Goal: Task Accomplishment & Management: Manage account settings

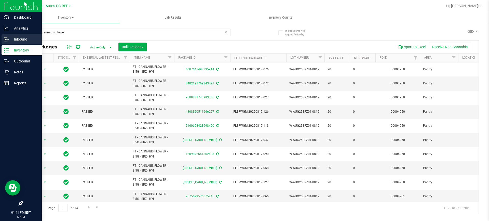
click at [18, 39] on p "Inbound" at bounding box center [24, 39] width 31 height 6
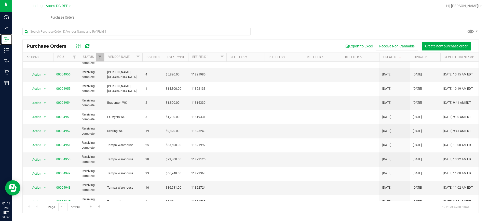
scroll to position [147, 0]
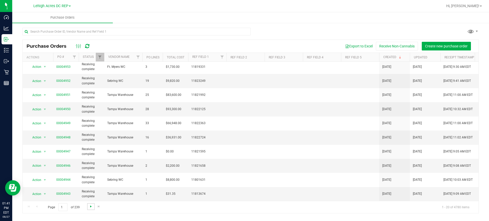
click at [90, 208] on span "Go to the next page" at bounding box center [91, 206] width 4 height 4
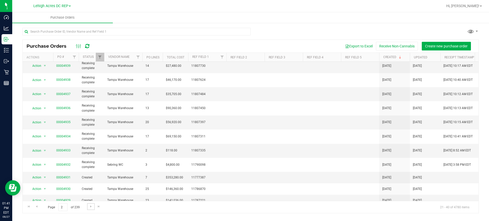
scroll to position [0, 0]
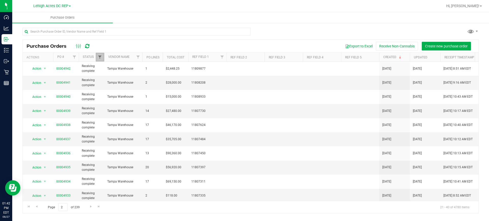
click at [98, 58] on span "Filter" at bounding box center [100, 57] width 4 height 4
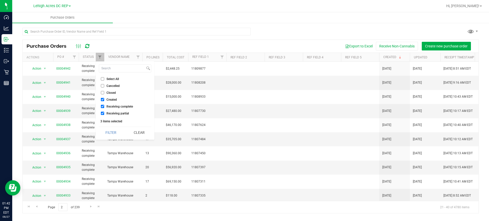
click at [105, 107] on label "Receiving complete" at bounding box center [117, 106] width 32 height 3
click at [104, 107] on input "Receiving complete" at bounding box center [102, 106] width 3 height 3
checkbox input "false"
click at [104, 114] on input "Receiving partial" at bounding box center [102, 113] width 3 height 3
checkbox input "false"
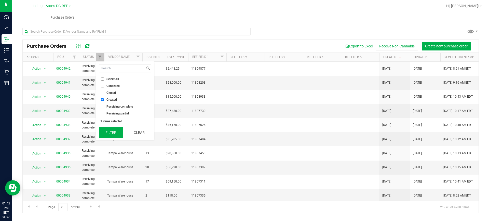
click at [107, 129] on button "Filter" at bounding box center [111, 132] width 24 height 11
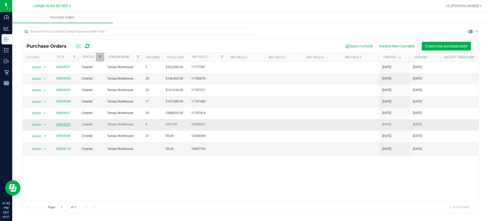
click at [63, 124] on link "00004252" at bounding box center [63, 124] width 14 height 4
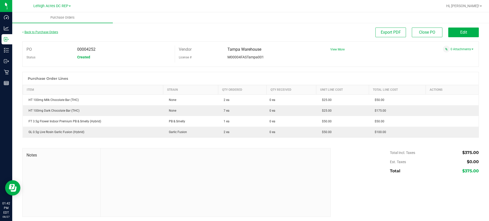
click at [45, 32] on link "Back to Purchase Orders" at bounding box center [40, 32] width 36 height 4
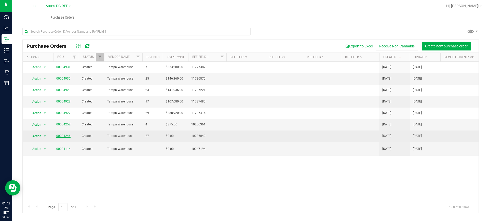
click at [62, 134] on link "00004246" at bounding box center [63, 136] width 14 height 4
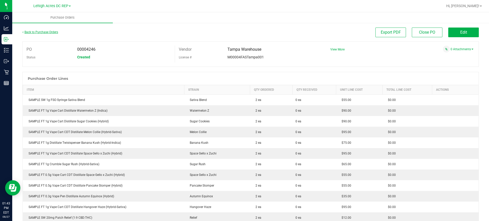
click at [32, 32] on link "Back to Purchase Orders" at bounding box center [40, 32] width 36 height 4
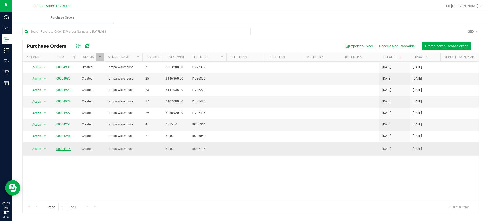
click at [68, 147] on link "00004114" at bounding box center [63, 149] width 14 height 4
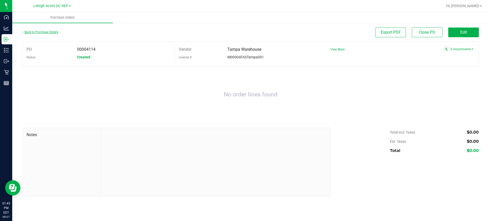
click at [45, 33] on link "Back to Purchase Orders" at bounding box center [40, 32] width 36 height 4
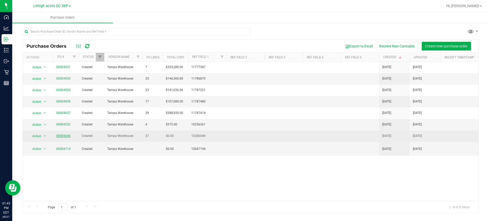
click at [57, 136] on link "00004246" at bounding box center [63, 136] width 14 height 4
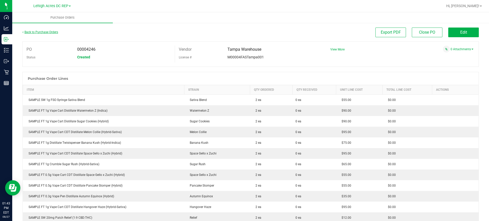
click at [29, 31] on link "Back to Purchase Orders" at bounding box center [40, 32] width 36 height 4
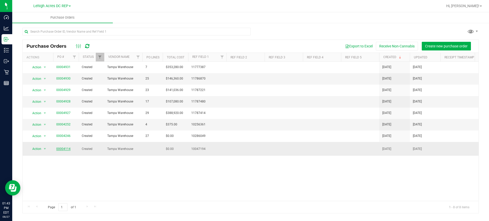
click at [66, 147] on link "00004114" at bounding box center [63, 149] width 14 height 4
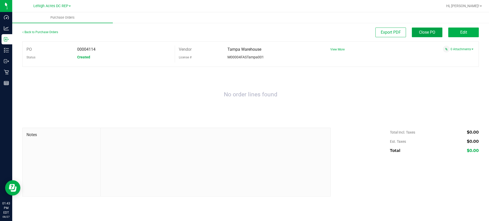
click at [426, 34] on span "Close PO" at bounding box center [427, 32] width 16 height 5
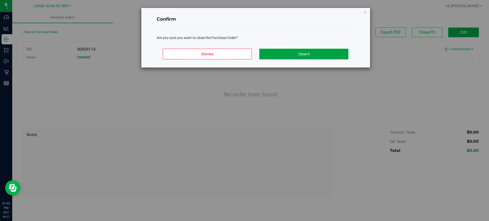
click at [329, 52] on button "Close It" at bounding box center [303, 54] width 89 height 11
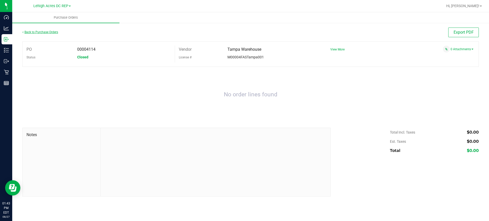
click at [38, 32] on link "Back to Purchase Orders" at bounding box center [40, 32] width 36 height 4
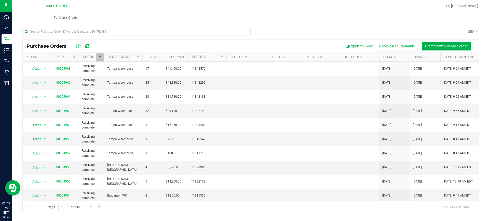
click at [101, 58] on span "Filter" at bounding box center [100, 57] width 4 height 4
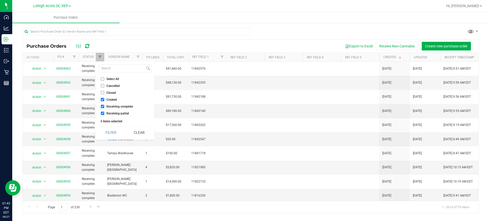
click at [126, 105] on span "Receiving complete" at bounding box center [119, 106] width 26 height 3
click at [104, 105] on input "Receiving complete" at bounding box center [102, 106] width 3 height 3
checkbox input "false"
click at [111, 134] on button "Filter" at bounding box center [111, 132] width 24 height 11
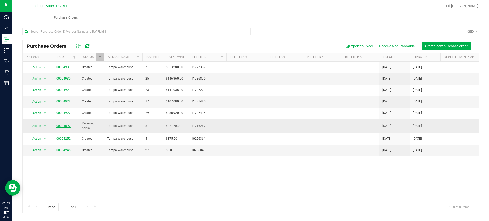
click at [62, 126] on link "00004897" at bounding box center [63, 126] width 14 height 4
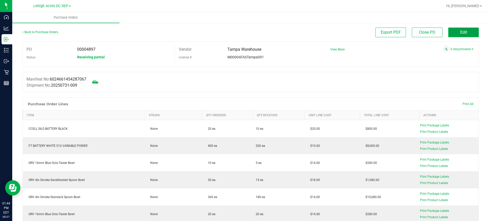
click at [463, 32] on span "Edit" at bounding box center [463, 32] width 7 height 5
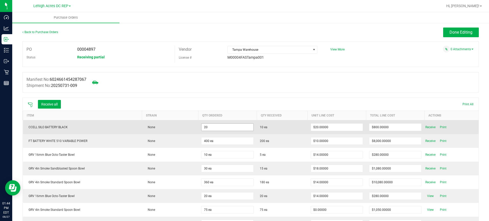
click at [227, 128] on input "20" at bounding box center [227, 126] width 52 height 7
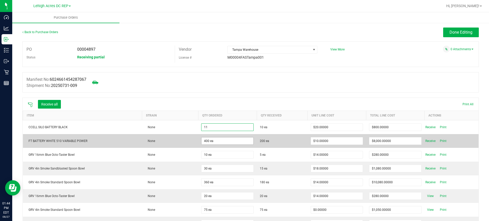
type input "11 ea"
type input "$220.00000"
type input "400"
click at [220, 140] on input "400" at bounding box center [227, 140] width 52 height 7
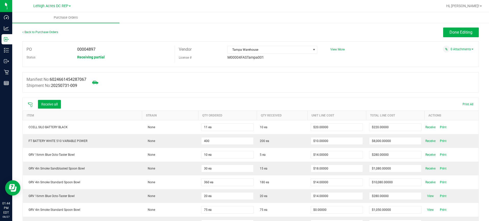
click at [220, 140] on input "400" at bounding box center [227, 140] width 52 height 7
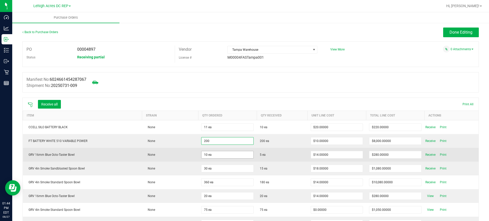
type input "200 ea"
type input "$2,000.00000"
type input "10"
click at [221, 153] on input "10" at bounding box center [227, 154] width 52 height 7
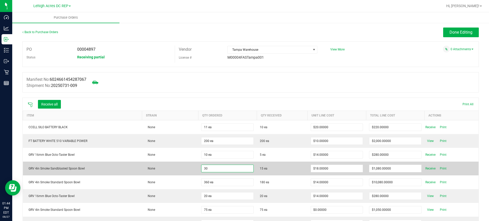
click at [216, 166] on input "30" at bounding box center [227, 168] width 52 height 7
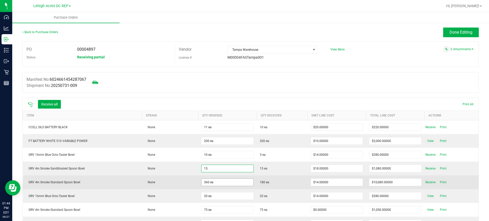
type input "15 ea"
type input "$270.00000"
type input "360"
click at [215, 181] on input "360" at bounding box center [227, 181] width 52 height 7
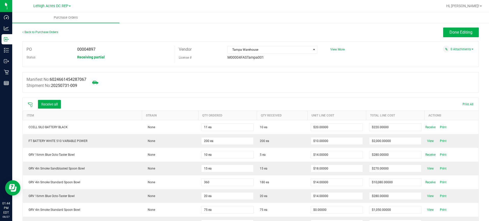
click at [215, 182] on input "360" at bounding box center [227, 181] width 52 height 7
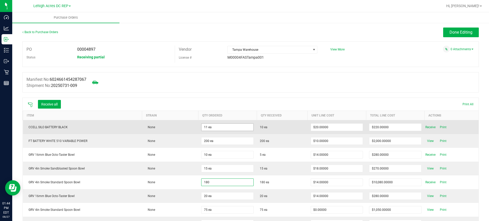
type input "180"
type input "11"
type input "180 ea"
type input "$2,520.00000"
click at [214, 128] on input "11" at bounding box center [227, 126] width 52 height 7
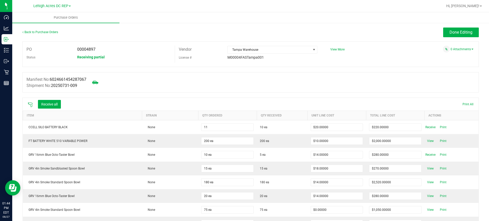
click at [215, 127] on input "11" at bounding box center [227, 126] width 52 height 7
type input "10 ea"
type input "$200.00000"
click at [353, 82] on div "Manifest No: 6024661454287067 Shipment No: 20250731-009" at bounding box center [250, 82] width 456 height 20
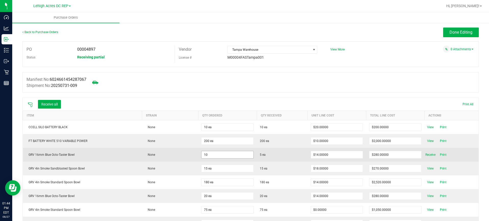
click at [225, 154] on input "10" at bounding box center [227, 154] width 52 height 7
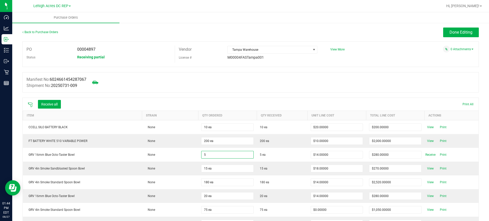
type input "5 ea"
type input "$70.00000"
click at [389, 76] on div "Manifest No: 6024661454287067 Shipment No: 20250731-009" at bounding box center [250, 82] width 456 height 20
click at [452, 31] on span "Done Editing" at bounding box center [460, 32] width 23 height 5
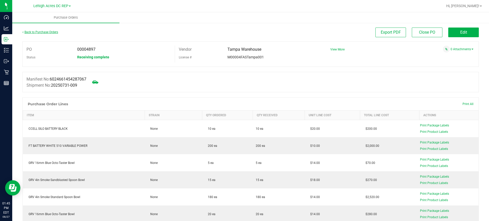
click at [54, 32] on link "Back to Purchase Orders" at bounding box center [40, 32] width 36 height 4
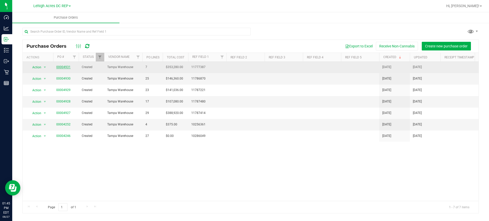
click at [64, 68] on link "00004931" at bounding box center [63, 67] width 14 height 4
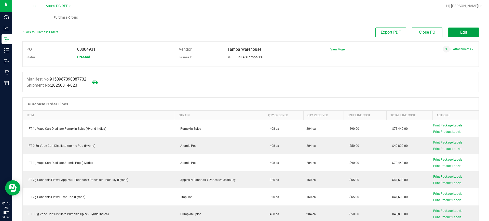
click at [455, 32] on button "Edit" at bounding box center [463, 32] width 31 height 10
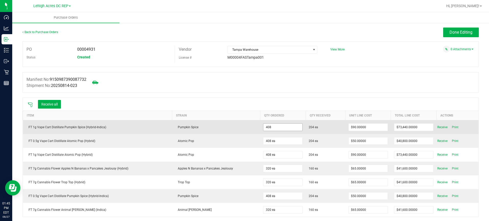
click at [269, 127] on input "408" at bounding box center [282, 126] width 39 height 7
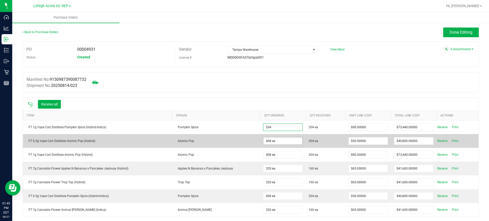
type input "204 ea"
type input "$18,360.00000"
type input "408"
click at [276, 142] on input "408" at bounding box center [282, 140] width 39 height 7
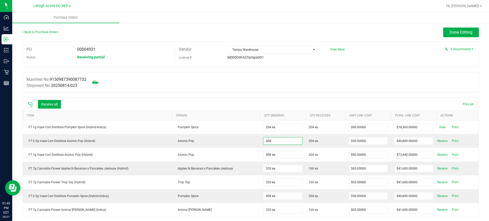
click at [277, 142] on input "408" at bounding box center [282, 140] width 39 height 7
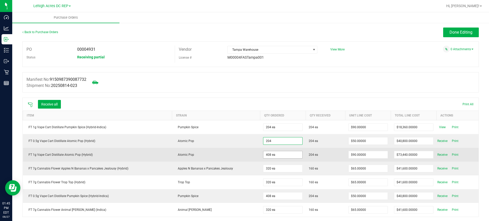
type input "204 ea"
type input "$10,200.00000"
type input "408"
click at [279, 156] on input "408" at bounding box center [282, 154] width 39 height 7
click at [280, 156] on input "408" at bounding box center [282, 154] width 39 height 7
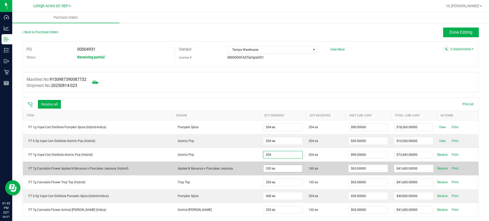
type input "204 ea"
type input "$18,360.00000"
type input "320"
click at [278, 168] on input "320" at bounding box center [282, 168] width 39 height 7
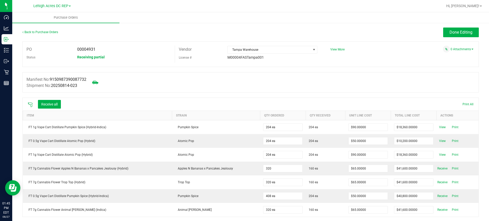
click at [281, 168] on input "320" at bounding box center [282, 168] width 39 height 7
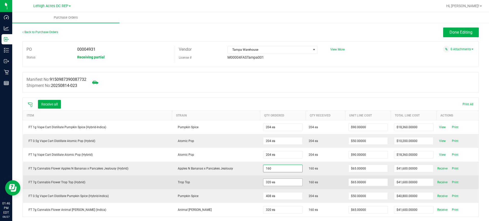
type input "160 ea"
type input "$10,400.00000"
click at [288, 181] on input "320" at bounding box center [282, 181] width 39 height 7
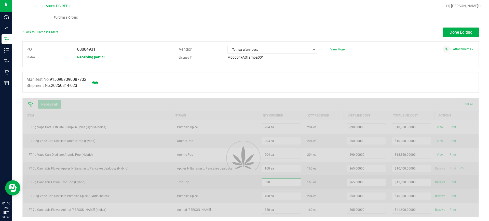
type input "1"
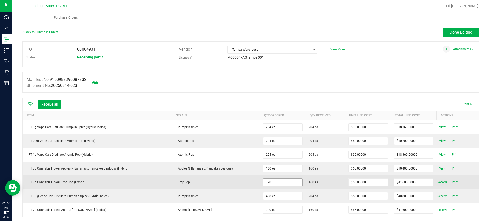
click at [289, 181] on input "320" at bounding box center [282, 181] width 39 height 7
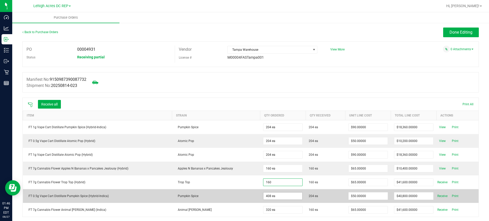
type input "160 ea"
type input "$10,400.00000"
type input "408"
click at [291, 194] on input "408" at bounding box center [282, 195] width 39 height 7
click at [290, 195] on input "408" at bounding box center [282, 195] width 39 height 7
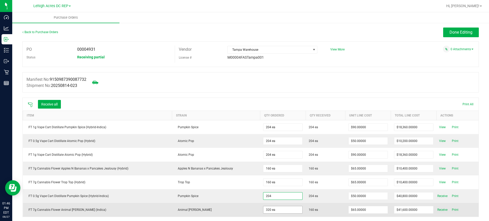
type input "204 ea"
type input "$10,200.00000"
click at [285, 210] on input "320" at bounding box center [282, 209] width 39 height 7
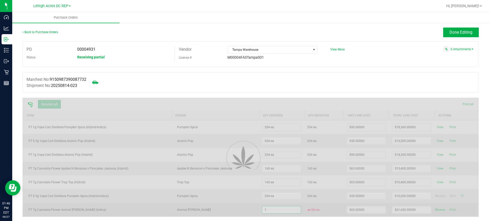
type input "16"
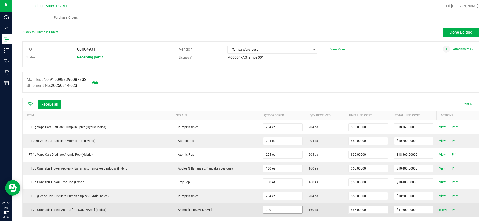
click at [286, 208] on input "320" at bounding box center [282, 209] width 39 height 7
type input "160 ea"
type input "$10,400.00000"
click at [235, 206] on td "Animal [PERSON_NAME]" at bounding box center [216, 210] width 88 height 14
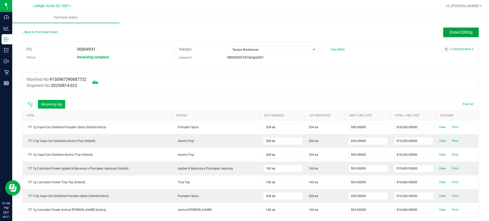
click at [454, 33] on span "Done Editing" at bounding box center [460, 32] width 23 height 5
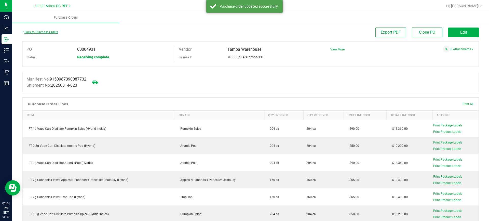
click at [38, 32] on link "Back to Purchase Orders" at bounding box center [40, 32] width 36 height 4
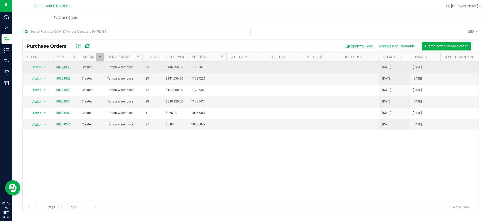
click at [66, 67] on link "00004930" at bounding box center [63, 67] width 14 height 4
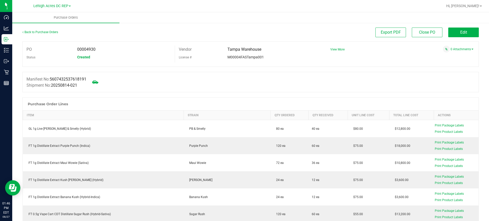
click at [456, 31] on button "Edit" at bounding box center [463, 32] width 31 height 10
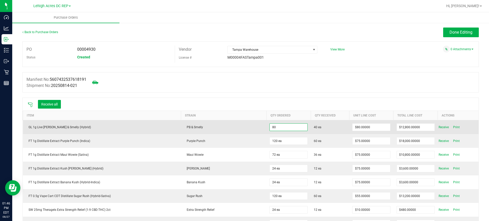
click at [289, 126] on input "80" at bounding box center [289, 126] width 38 height 7
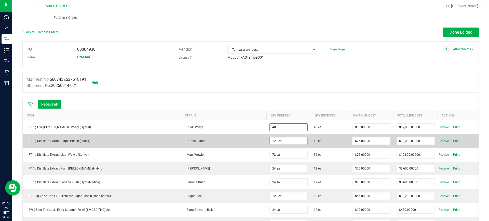
type input "40 ea"
type input "$3,200.00000"
click at [282, 140] on input "120" at bounding box center [289, 140] width 38 height 7
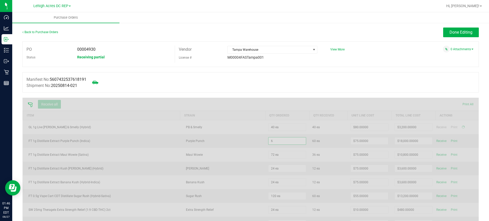
type input "65"
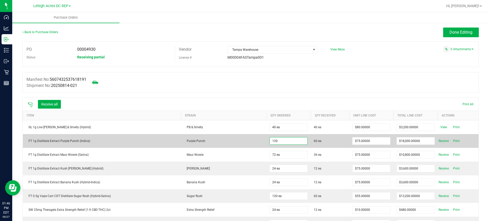
click at [282, 139] on input "120" at bounding box center [289, 140] width 38 height 7
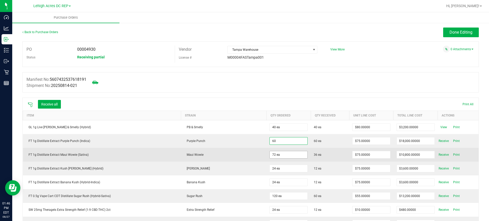
type input "60 ea"
type input "$4,500.00000"
click at [282, 152] on input "72" at bounding box center [289, 154] width 38 height 7
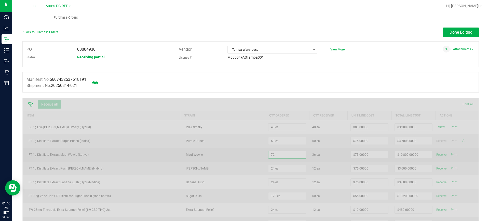
type input "3"
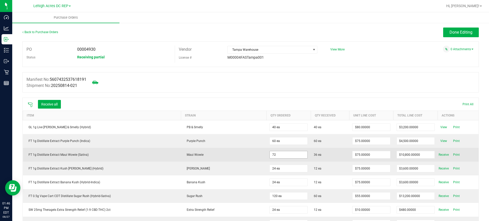
click at [282, 154] on input "72" at bounding box center [289, 154] width 38 height 7
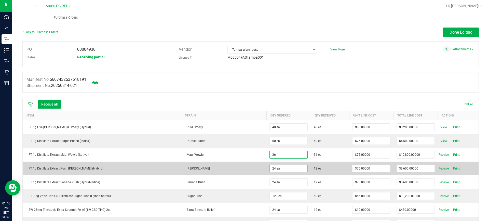
type input "36 ea"
type input "$2,700.00000"
click at [282, 168] on input "24" at bounding box center [289, 168] width 38 height 7
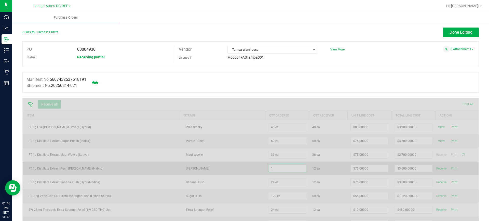
type input "12"
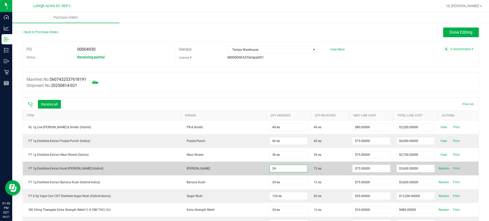
click at [282, 170] on input "24" at bounding box center [289, 168] width 38 height 7
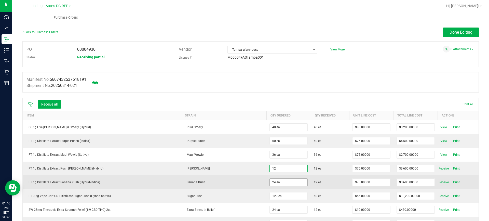
type input "12 ea"
type input "$900.00000"
click at [282, 183] on input "24" at bounding box center [289, 181] width 38 height 7
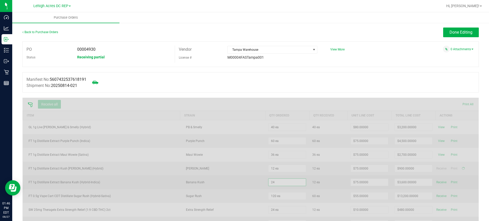
type input "1"
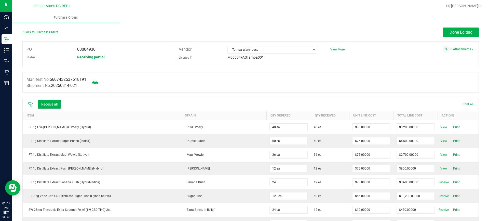
click at [282, 183] on input "24" at bounding box center [289, 181] width 38 height 7
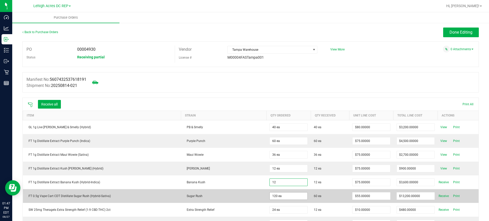
type input "12 ea"
type input "$900.00000"
click at [281, 196] on input "120" at bounding box center [289, 195] width 38 height 7
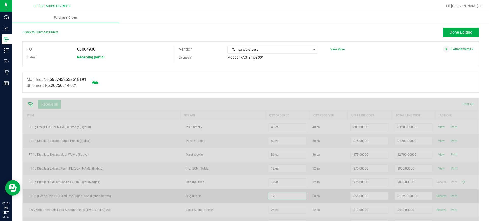
type input "6"
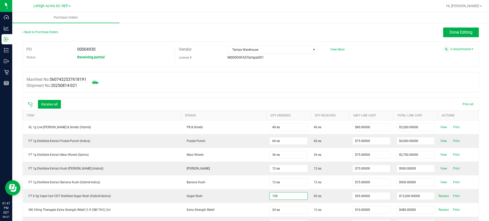
click at [281, 196] on input "120" at bounding box center [289, 195] width 38 height 7
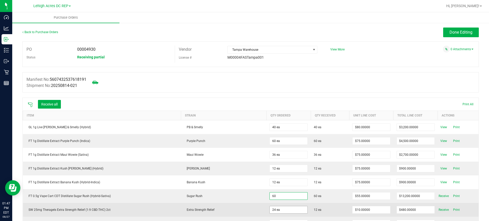
type input "60 ea"
type input "$3,300.00000"
click at [279, 209] on input "24" at bounding box center [289, 209] width 38 height 7
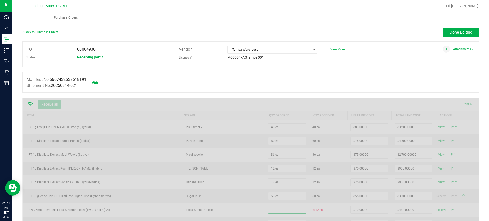
type input "12"
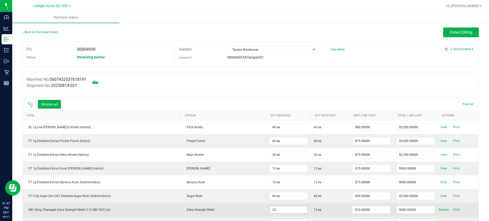
click at [290, 209] on input "24" at bounding box center [289, 209] width 38 height 7
type input "12 ea"
type input "$120.00000"
click at [338, 207] on span "12 ea" at bounding box center [330, 209] width 32 height 5
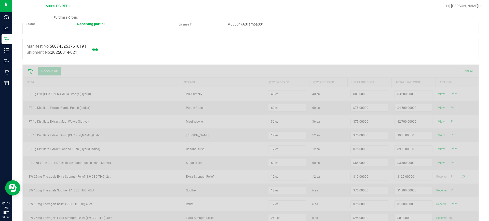
scroll to position [76, 0]
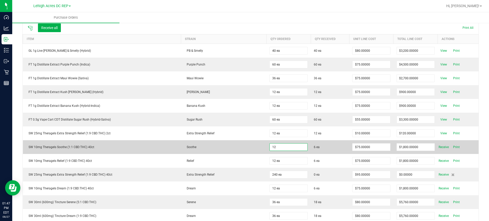
click at [272, 147] on input "12" at bounding box center [289, 146] width 38 height 7
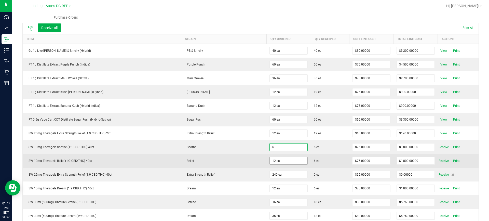
click at [271, 157] on input "12 ea" at bounding box center [289, 160] width 38 height 7
type input "6 ea"
type input "$450.00000"
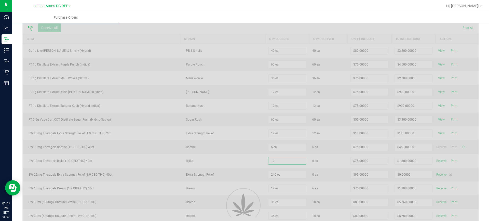
type input "6"
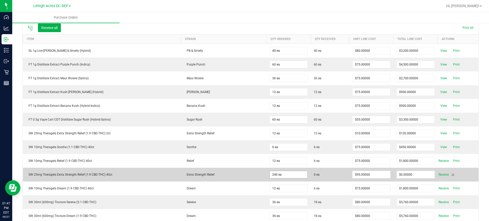
type input "240"
click at [272, 172] on input "240" at bounding box center [289, 174] width 38 height 7
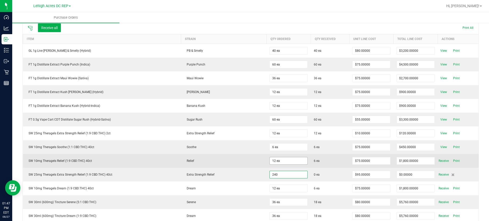
type input "12"
type input "240 ea"
click at [273, 159] on input "12" at bounding box center [289, 160] width 38 height 7
type input "6"
click at [274, 161] on input "12" at bounding box center [289, 160] width 38 height 7
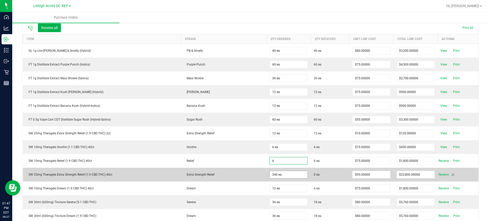
type input "6 ea"
type input "$450.00000"
type input "240"
click at [277, 175] on input "240" at bounding box center [289, 174] width 38 height 7
click at [278, 172] on input "240" at bounding box center [289, 174] width 38 height 7
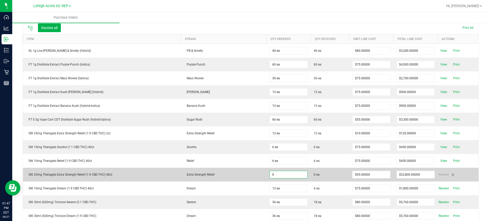
type input "0 ea"
type input "$0.00000"
click at [235, 171] on td "Extra Strength Relief" at bounding box center [223, 175] width 85 height 14
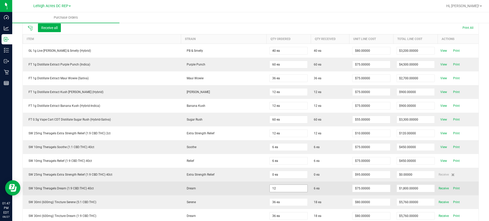
click at [280, 185] on input "12" at bounding box center [289, 188] width 38 height 7
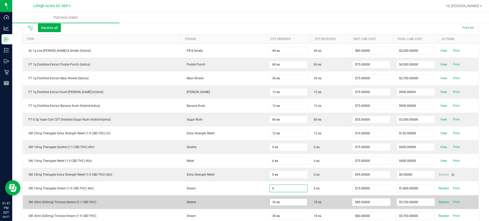
type input "6 ea"
type input "$450.00000"
click at [282, 201] on input "36" at bounding box center [289, 201] width 38 height 7
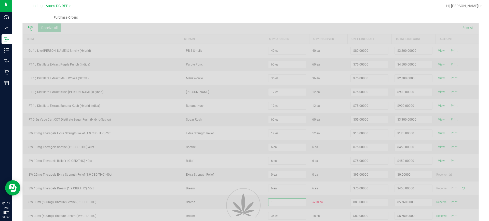
type input "18"
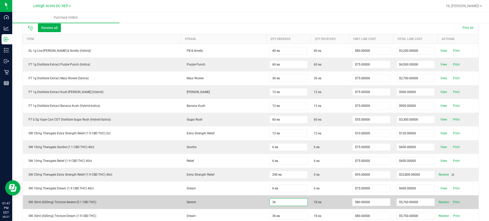
click at [283, 199] on input "36" at bounding box center [289, 201] width 38 height 7
type input "18 ea"
type input "$1,440.00000"
click at [331, 204] on span "18 ea" at bounding box center [330, 202] width 32 height 5
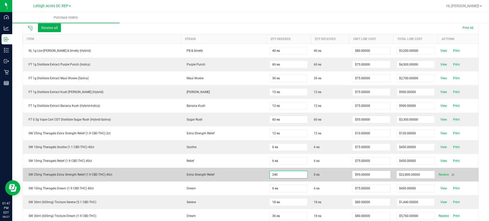
click at [282, 174] on input "240" at bounding box center [289, 174] width 38 height 7
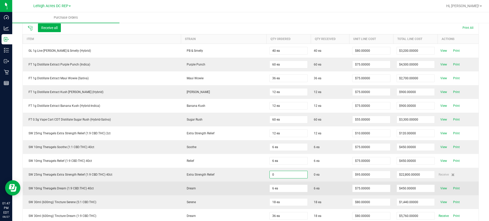
type input "0 ea"
type input "$0.00000"
click at [328, 189] on span "6 ea" at bounding box center [330, 188] width 32 height 5
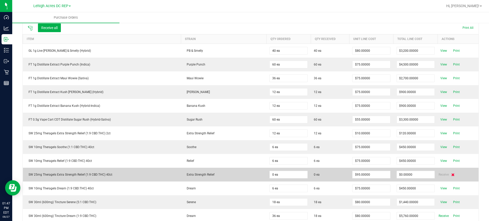
click at [451, 174] on icon at bounding box center [452, 174] width 3 height 3
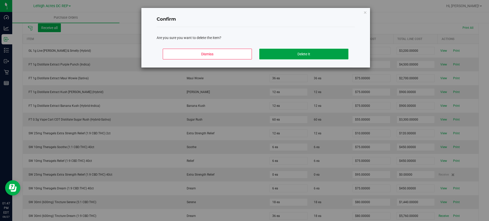
click at [303, 51] on button "Delete It" at bounding box center [303, 54] width 89 height 11
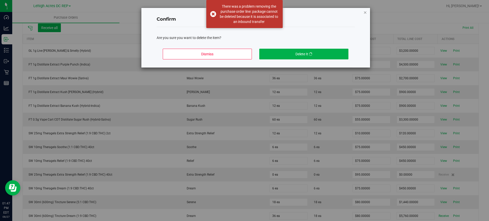
click at [365, 11] on icon "Close modal" at bounding box center [365, 12] width 4 height 6
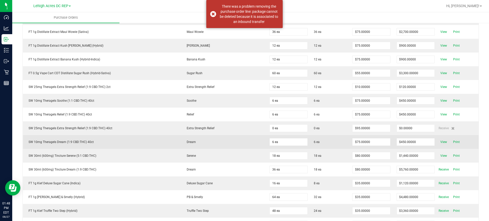
scroll to position [127, 0]
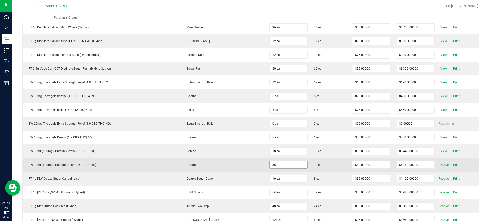
click at [296, 165] on input "36" at bounding box center [289, 164] width 38 height 7
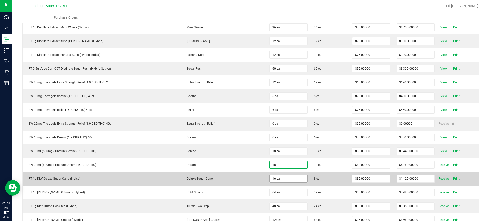
type input "18 ea"
type input "$1,440.00000"
type input "16"
click at [291, 178] on input "16" at bounding box center [289, 178] width 38 height 7
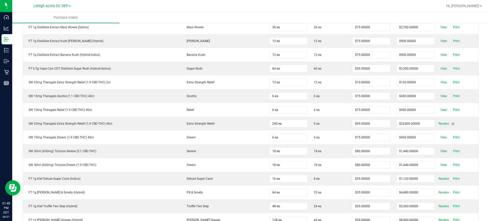
scroll to position [292, 0]
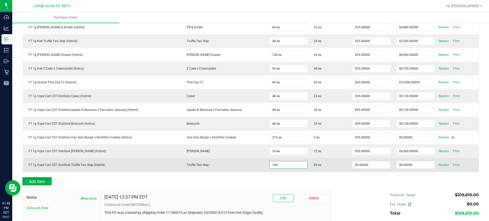
click at [283, 163] on input "168" at bounding box center [289, 164] width 38 height 7
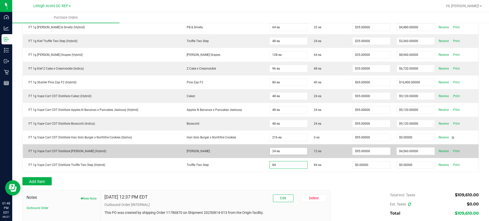
type input "84"
type input "24"
type input "84 ea"
click at [288, 151] on input "24" at bounding box center [289, 150] width 38 height 7
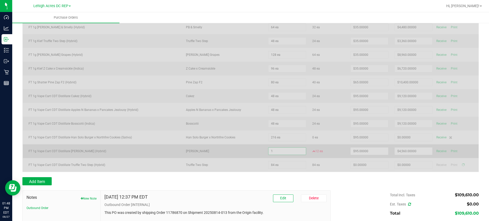
type input "12"
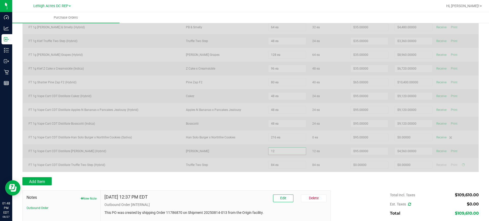
scroll to position [320, 0]
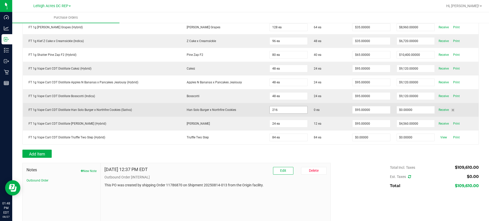
click at [295, 113] on input "216" at bounding box center [289, 109] width 38 height 7
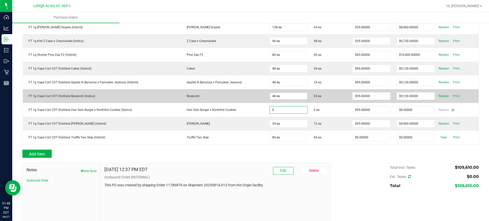
type input "0"
type input "48"
type input "0 ea"
click at [286, 96] on input "48" at bounding box center [289, 95] width 38 height 7
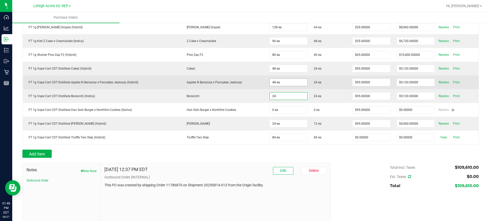
type input "24"
type input "48"
type input "24 ea"
type input "$2,280.00000"
click at [281, 81] on input "48" at bounding box center [289, 82] width 38 height 7
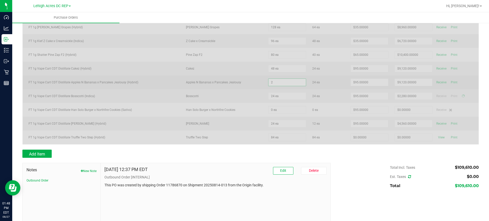
type input "24"
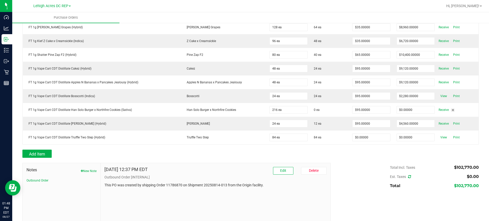
scroll to position [335, 0]
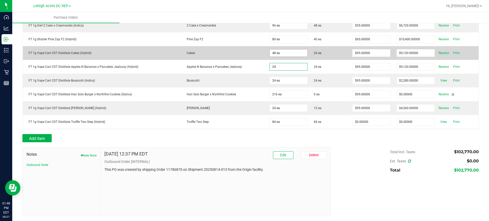
type input "24"
type input "48"
type input "24 ea"
type input "$2,280.00000"
click at [284, 50] on input "48" at bounding box center [289, 52] width 38 height 7
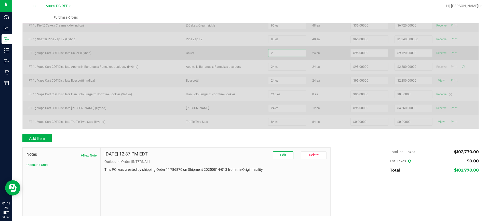
type input "24"
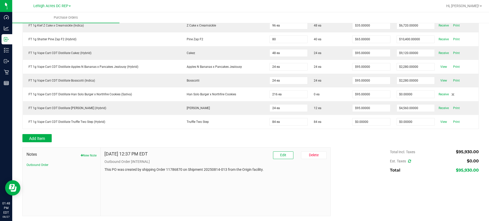
click at [284, 37] on input "80" at bounding box center [289, 39] width 38 height 7
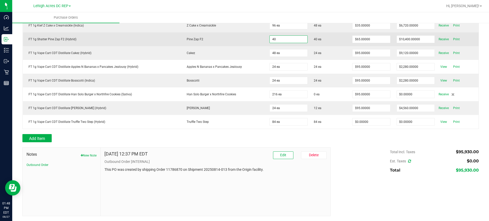
type input "40 ea"
type input "$2,600.00000"
click at [253, 45] on td "Pine Zap F2" at bounding box center [223, 39] width 85 height 14
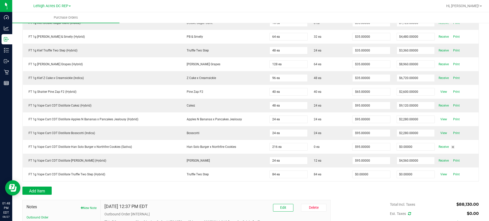
scroll to position [233, 0]
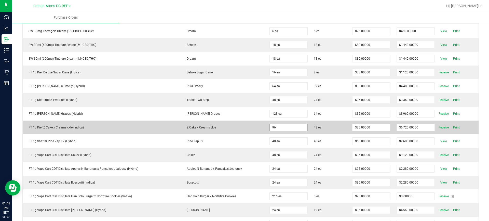
click at [289, 125] on input "96" at bounding box center [289, 127] width 38 height 7
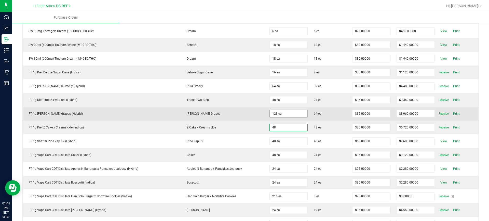
type input "48"
type input "128"
type input "48 ea"
type input "$1,680.00000"
click at [288, 112] on input "128" at bounding box center [289, 113] width 38 height 7
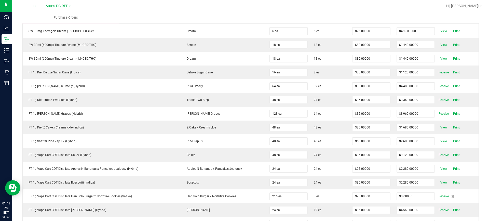
scroll to position [335, 0]
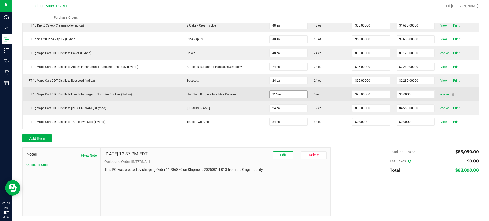
type input "216"
click at [291, 95] on input "216" at bounding box center [289, 94] width 38 height 7
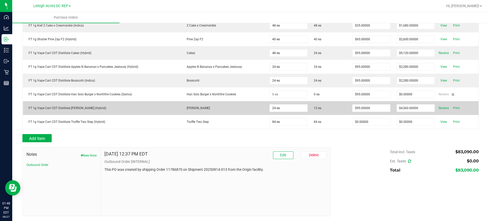
click at [234, 102] on td "[PERSON_NAME]" at bounding box center [223, 108] width 85 height 14
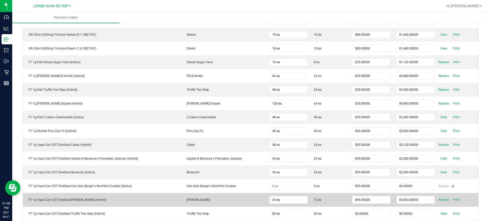
scroll to position [233, 0]
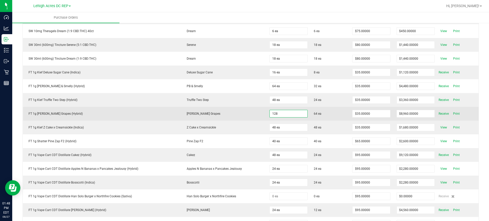
click at [282, 113] on input "128" at bounding box center [289, 113] width 38 height 7
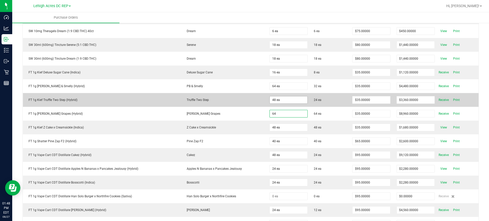
type input "64"
type input "48"
type input "64 ea"
type input "$2,240.00000"
click at [283, 99] on input "48" at bounding box center [289, 99] width 38 height 7
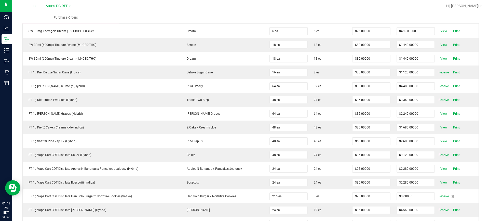
scroll to position [335, 0]
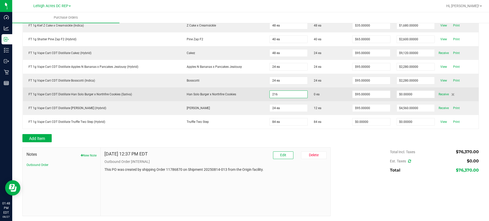
click at [284, 96] on input "216" at bounding box center [289, 94] width 38 height 7
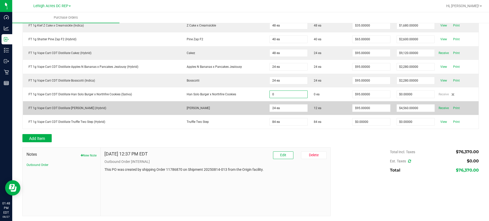
type input "0 ea"
click at [235, 113] on td "[PERSON_NAME]" at bounding box center [223, 108] width 85 height 14
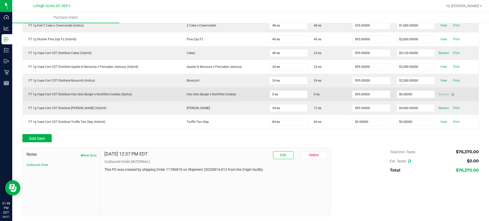
click at [438, 95] on div "Receive" at bounding box center [456, 94] width 37 height 6
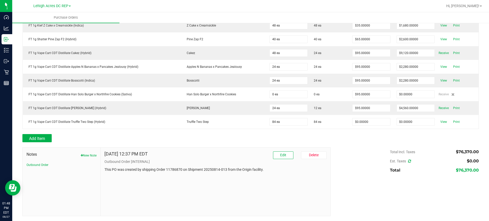
click at [242, 131] on div at bounding box center [250, 131] width 456 height 5
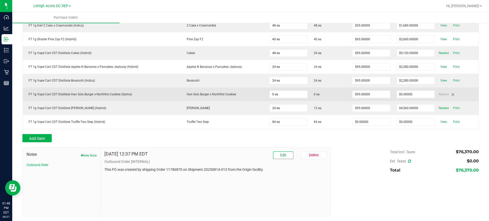
click at [444, 94] on div "Receive" at bounding box center [456, 94] width 37 height 6
click at [451, 94] on icon at bounding box center [452, 94] width 3 height 3
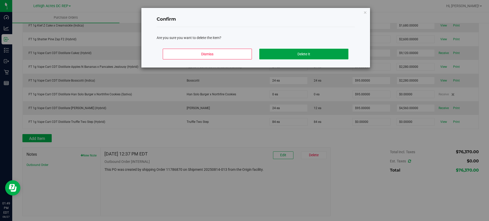
click at [311, 54] on button "Delete It" at bounding box center [303, 54] width 89 height 11
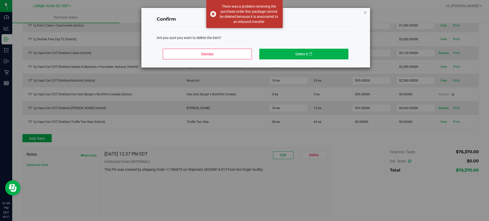
click at [364, 11] on icon "Close modal" at bounding box center [365, 12] width 4 height 6
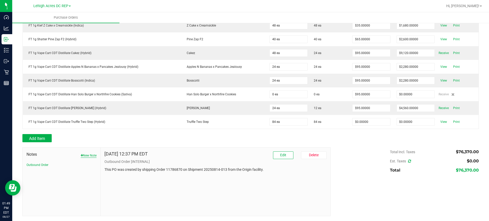
click at [86, 155] on button "New Note" at bounding box center [89, 155] width 16 height 5
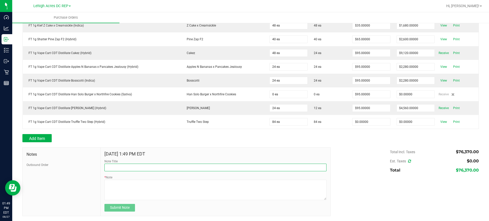
click at [126, 168] on input "Note Title" at bounding box center [215, 167] width 222 height 8
type input "Items Not Received"
click at [117, 186] on textarea "* Note" at bounding box center [215, 190] width 222 height 20
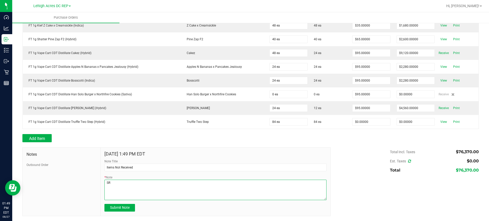
type textarea "S"
type textarea "XRL Theragels and 1g CDT [PERSON_NAME] removed from PO and sent to [GEOGRAPHIC_…"
click at [120, 206] on span "Submit Note" at bounding box center [120, 207] width 20 height 4
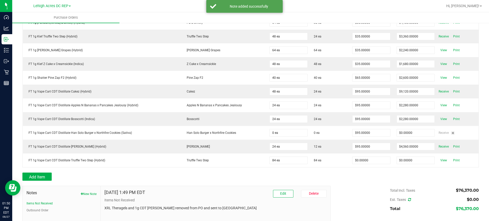
scroll to position [284, 0]
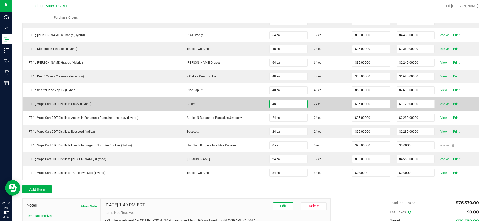
click at [274, 107] on input "48" at bounding box center [289, 103] width 38 height 7
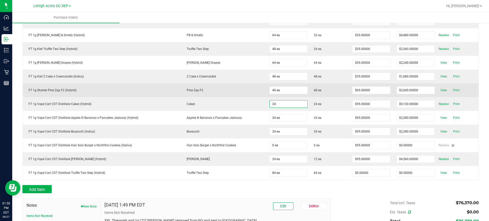
type input "24 ea"
type input "$2,280.00000"
click at [236, 84] on td "Pine Zap F2" at bounding box center [223, 90] width 85 height 14
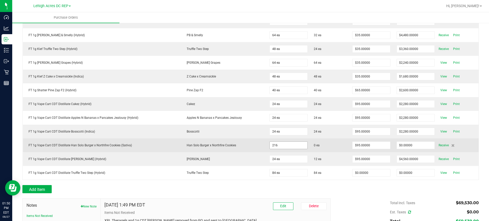
click at [271, 144] on input "216" at bounding box center [289, 145] width 38 height 7
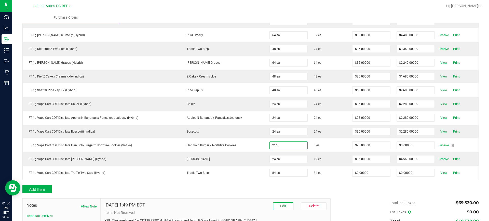
type input "216 ea"
click at [254, 183] on div at bounding box center [250, 182] width 456 height 5
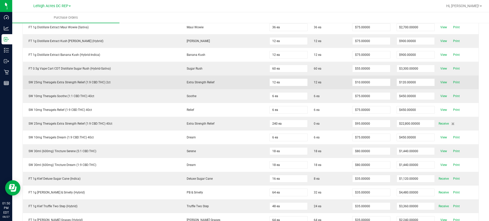
scroll to position [0, 0]
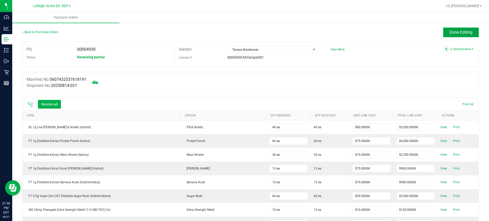
click at [457, 32] on span "Done Editing" at bounding box center [460, 32] width 23 height 5
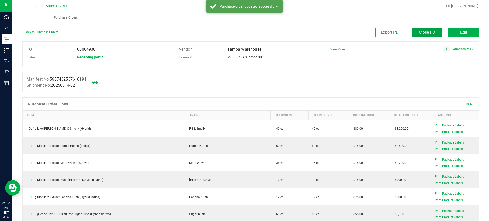
click at [420, 30] on span "Close PO" at bounding box center [427, 32] width 16 height 5
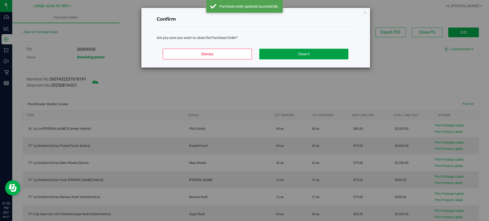
click at [304, 52] on button "Close It" at bounding box center [303, 54] width 89 height 11
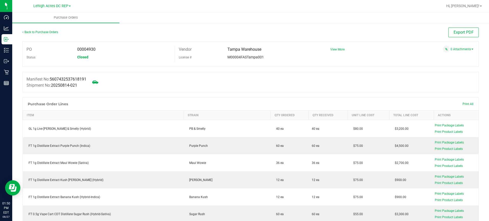
click at [46, 29] on div "Back to Purchase Orders" at bounding box center [79, 31] width 114 height 9
click at [45, 31] on link "Back to Purchase Orders" at bounding box center [40, 32] width 36 height 4
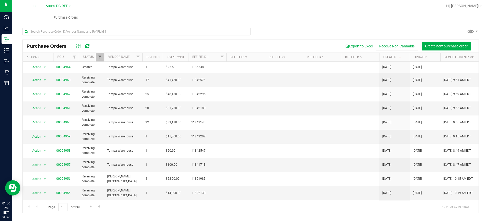
click at [99, 57] on span "Filter" at bounding box center [100, 57] width 4 height 4
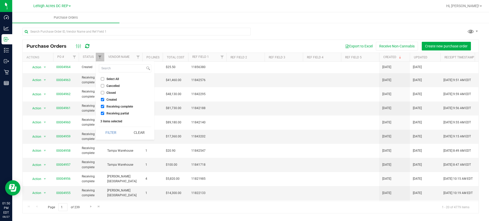
click at [106, 105] on span "Receiving complete" at bounding box center [119, 106] width 26 height 3
click at [104, 105] on input "Receiving complete" at bounding box center [102, 106] width 3 height 3
checkbox input "false"
click at [112, 130] on button "Filter" at bounding box center [111, 132] width 24 height 11
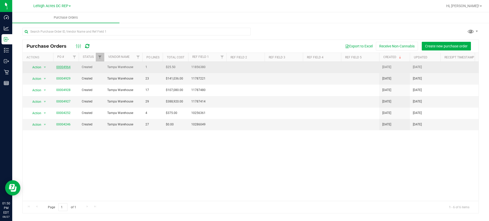
click at [63, 66] on link "00004964" at bounding box center [63, 67] width 14 height 4
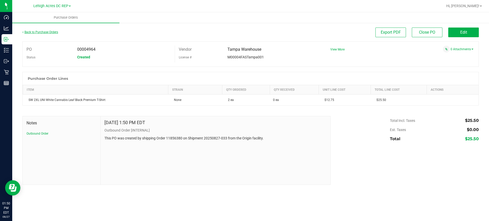
click at [37, 32] on link "Back to Purchase Orders" at bounding box center [40, 32] width 36 height 4
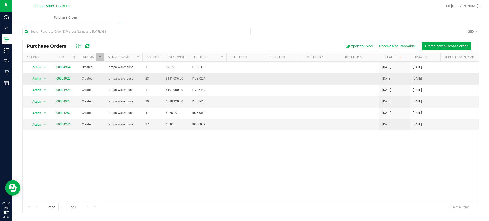
click at [63, 79] on link "00004929" at bounding box center [63, 79] width 14 height 4
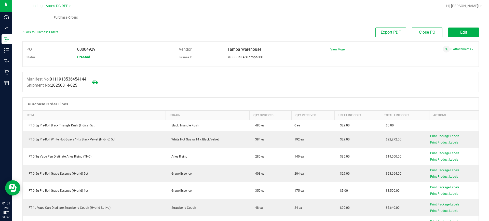
click at [460, 32] on span "Edit" at bounding box center [463, 32] width 7 height 5
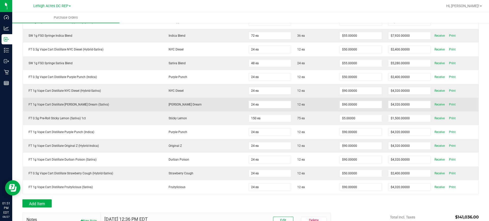
scroll to position [306, 0]
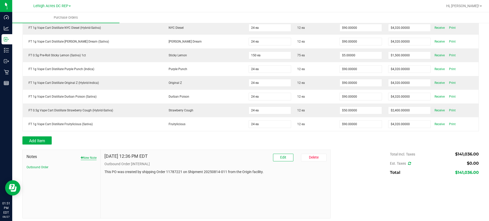
click at [83, 157] on button "New Note" at bounding box center [89, 157] width 16 height 5
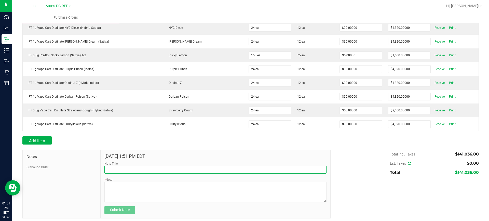
click at [130, 170] on input "Note Title" at bounding box center [215, 170] width 222 height 8
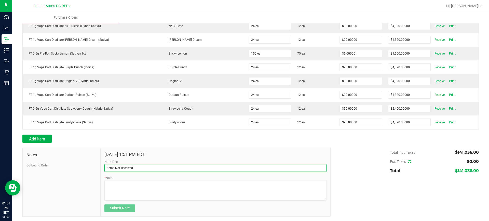
scroll to position [308, 0]
type input "Items Not Received"
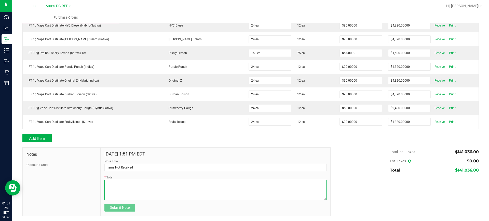
click at [119, 185] on textarea "* Note" at bounding box center [215, 190] width 222 height 20
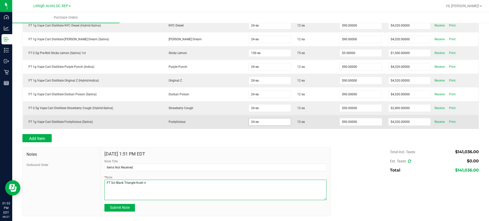
type textarea "FT 5ct Black Triangle Kush n"
click at [263, 119] on input "24" at bounding box center [270, 121] width 42 height 7
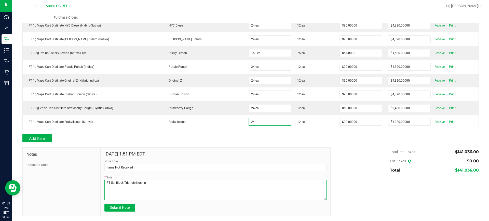
type input "24 ea"
type input "$2,160.00000"
click at [162, 181] on textarea "* Note" at bounding box center [215, 190] width 222 height 20
type textarea "FT 5ct Black Triangle Kush removed from PO and sent to [GEOGRAPHIC_DATA]"
click at [122, 209] on span "Submit Note" at bounding box center [120, 207] width 20 height 4
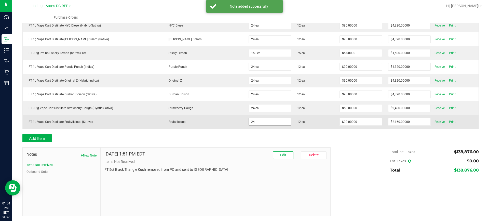
click at [263, 120] on input "24" at bounding box center [270, 121] width 42 height 7
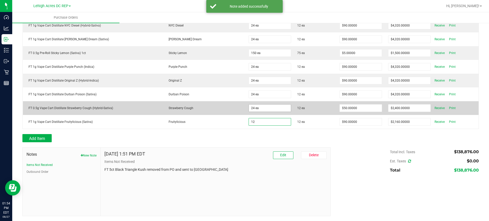
type input "12"
type input "24"
type input "12 ea"
type input "$1,080.00000"
click at [261, 104] on input "24" at bounding box center [270, 107] width 42 height 7
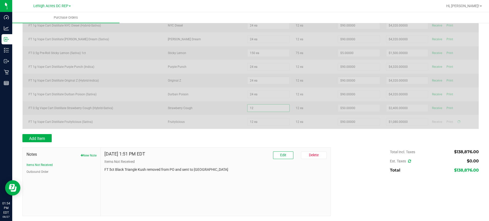
type input "12 ea"
type input "$600.00000"
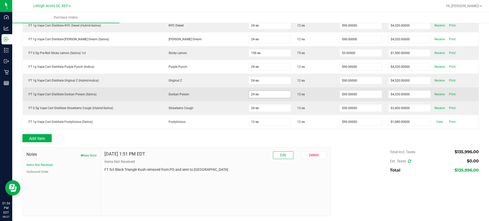
type input "24"
click at [255, 94] on input "24" at bounding box center [270, 94] width 42 height 7
click at [256, 92] on input "24" at bounding box center [270, 94] width 42 height 7
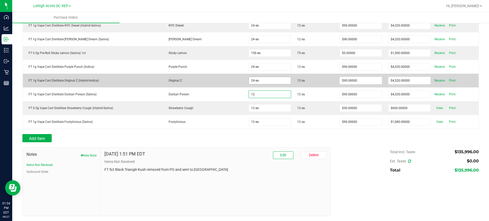
type input "12"
type input "24"
type input "12 ea"
type input "$1,080.00000"
click at [262, 81] on input "24" at bounding box center [270, 80] width 42 height 7
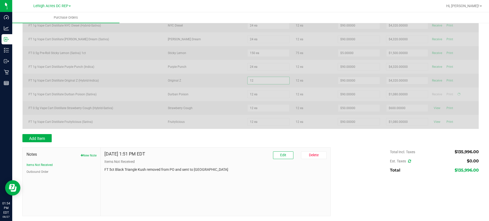
type input "12 ea"
type input "$1,080.00000"
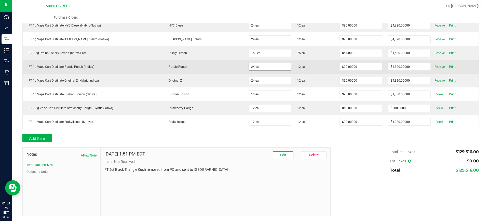
type input "24"
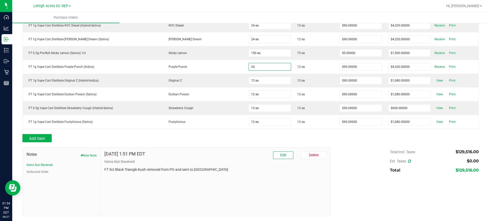
click at [258, 67] on input "24" at bounding box center [270, 66] width 42 height 7
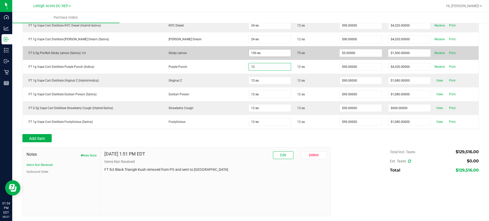
type input "12"
type input "150"
type input "12 ea"
type input "$1,080.00000"
click at [263, 50] on input "150" at bounding box center [270, 52] width 42 height 7
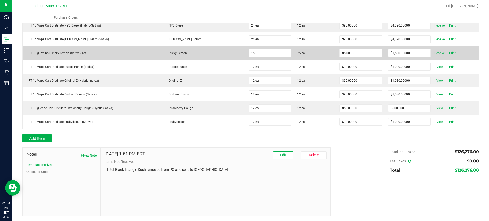
click at [260, 52] on input "150" at bounding box center [270, 52] width 42 height 7
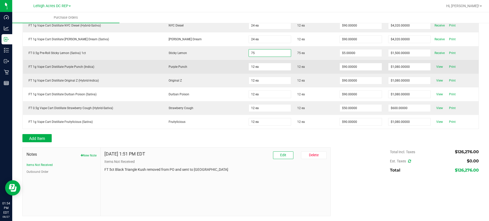
type input "75 ea"
type input "$375.00000"
click at [211, 72] on td "Purple Punch" at bounding box center [204, 67] width 82 height 14
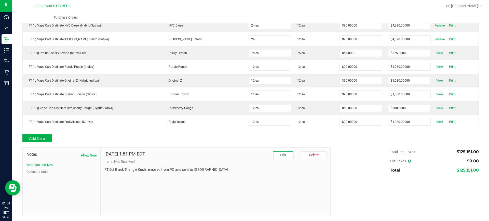
click at [262, 42] on input "24" at bounding box center [270, 39] width 42 height 7
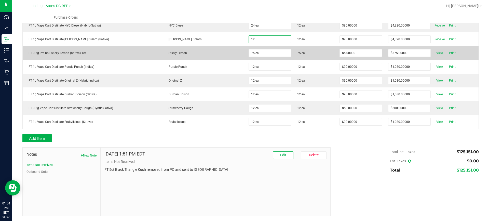
type input "12 ea"
type input "$1,080.00000"
click at [220, 59] on td "Sticky Lemon" at bounding box center [204, 53] width 82 height 14
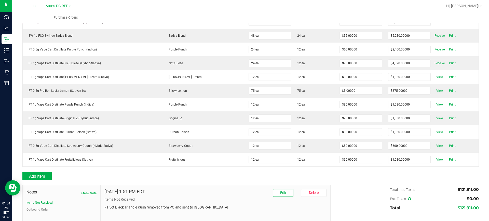
scroll to position [206, 0]
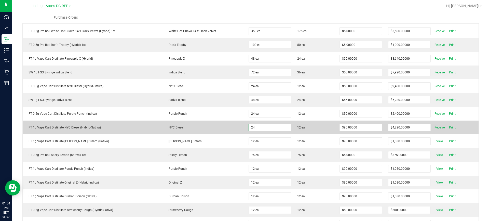
click at [266, 128] on input "24" at bounding box center [270, 127] width 42 height 7
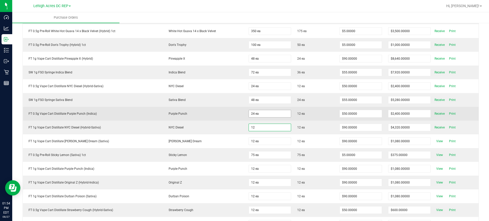
type input "12"
type input "24"
type input "12 ea"
type input "$1,080.00000"
click at [262, 111] on input "24" at bounding box center [270, 113] width 42 height 7
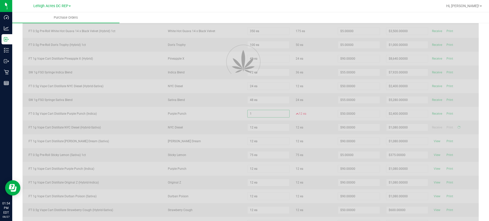
type input "12"
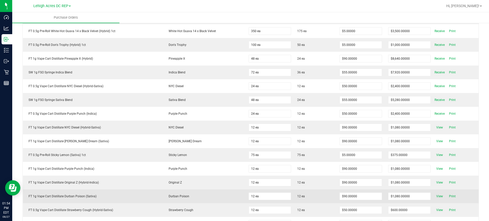
scroll to position [308, 0]
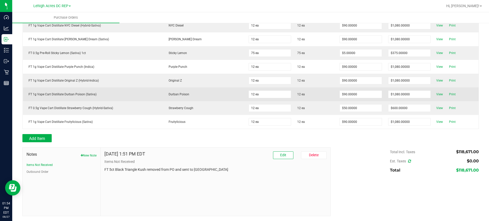
click at [264, 100] on td "12 ea" at bounding box center [269, 94] width 49 height 14
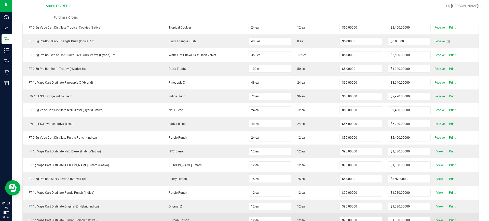
scroll to position [181, 0]
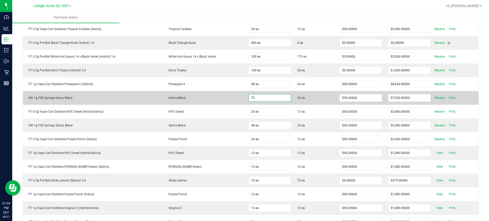
click at [262, 96] on input "72" at bounding box center [270, 97] width 42 height 7
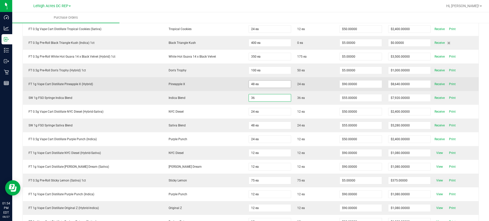
type input "36"
type input "48"
type input "36 ea"
type input "$1,980.00000"
click at [258, 84] on input "48" at bounding box center [270, 83] width 42 height 7
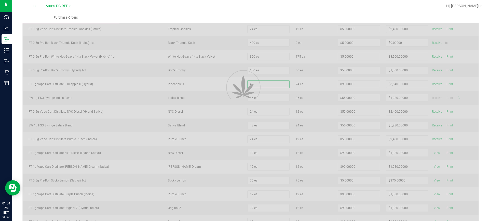
type input "2"
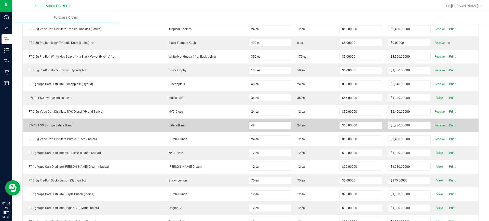
click at [262, 122] on input "48" at bounding box center [270, 125] width 42 height 7
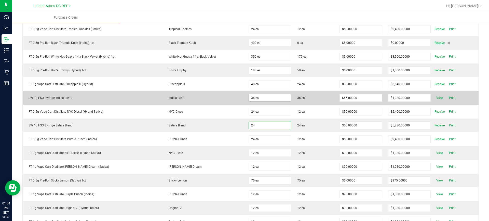
type input "24"
type input "36"
type input "24 ea"
type input "$1,320.00000"
click at [263, 100] on input "36" at bounding box center [270, 97] width 42 height 7
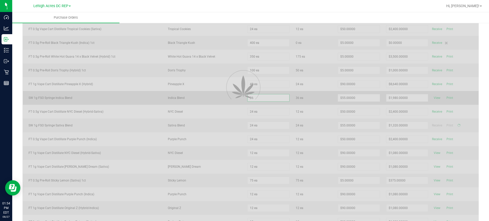
type input "3"
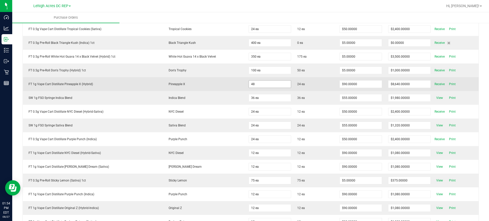
click at [263, 86] on input "48" at bounding box center [270, 83] width 42 height 7
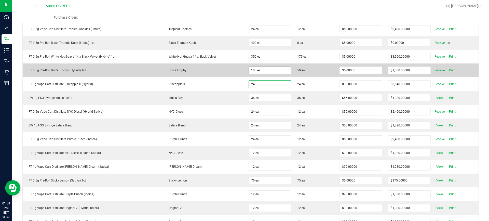
type input "24"
type input "100"
type input "24 ea"
type input "$2,160.00000"
click at [271, 71] on input "100" at bounding box center [270, 70] width 42 height 7
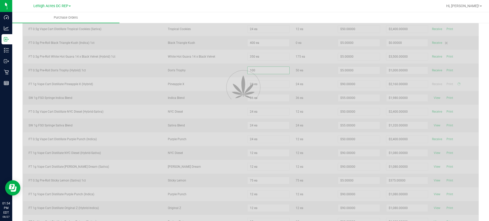
type input "5"
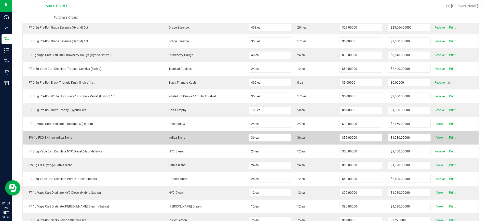
scroll to position [130, 0]
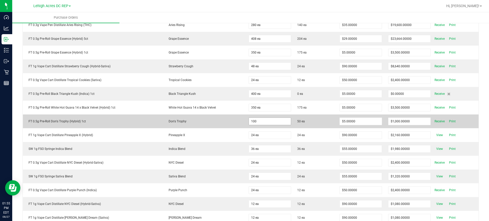
click at [259, 119] on input "100" at bounding box center [270, 121] width 42 height 7
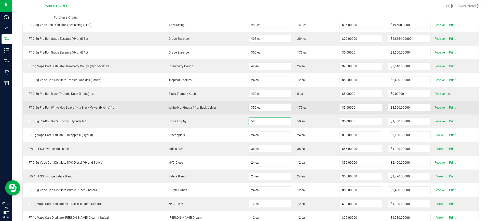
type input "50"
type input "350"
type input "50 ea"
type input "$250.00000"
click at [264, 105] on input "350" at bounding box center [270, 107] width 42 height 7
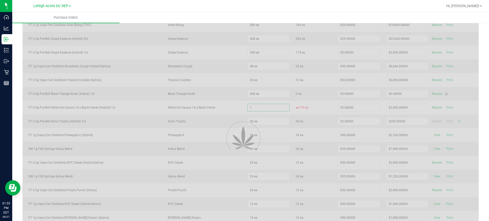
type input "17"
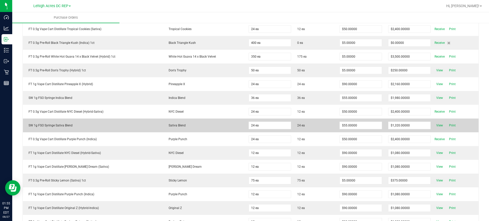
scroll to position [155, 0]
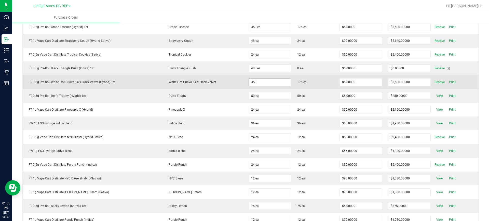
click at [269, 82] on input "350" at bounding box center [270, 81] width 42 height 7
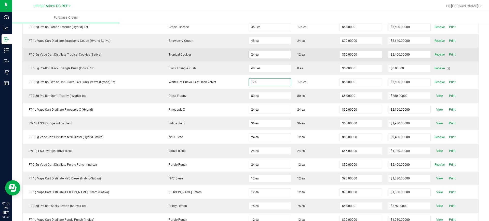
type input "175"
type input "24"
type input "175 ea"
type input "$875.00000"
click at [262, 54] on input "24" at bounding box center [270, 54] width 42 height 7
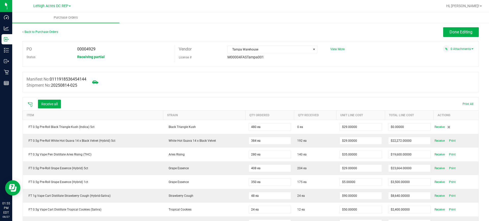
scroll to position [0, 0]
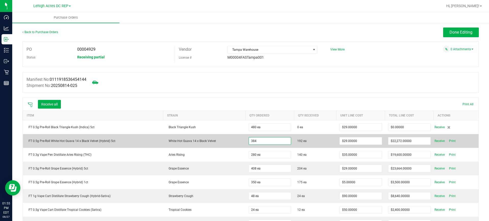
click at [270, 141] on input "384" at bounding box center [270, 140] width 42 height 7
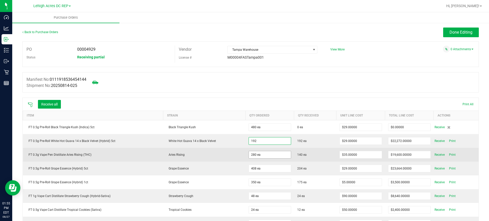
type input "192 ea"
type input "$5,568.00000"
click at [270, 153] on input "280" at bounding box center [270, 154] width 42 height 7
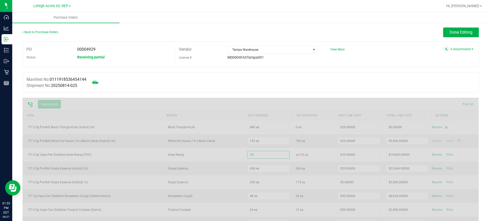
type input "140"
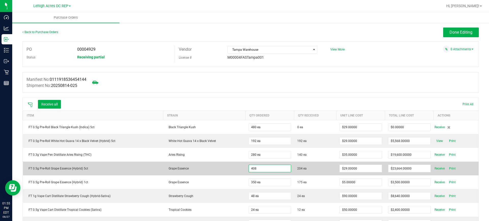
click at [270, 168] on input "408" at bounding box center [270, 168] width 42 height 7
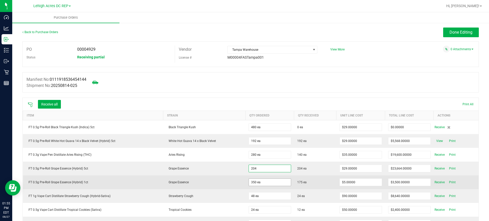
type input "204 ea"
type input "$5,916.00000"
click at [269, 180] on input "350" at bounding box center [270, 181] width 42 height 7
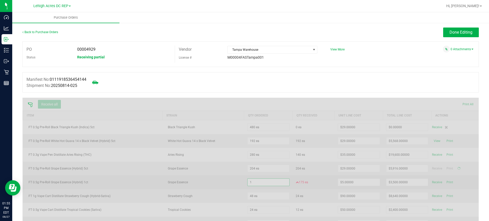
type input "17"
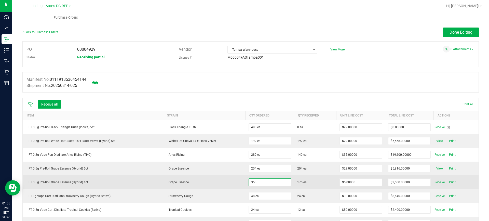
click at [270, 181] on input "350" at bounding box center [270, 181] width 42 height 7
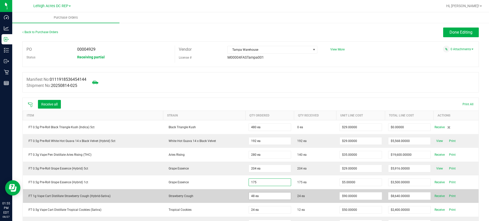
type input "175 ea"
type input "$875.00000"
type input "48"
click at [269, 197] on input "48" at bounding box center [270, 195] width 42 height 7
click at [269, 196] on input "48" at bounding box center [270, 195] width 42 height 7
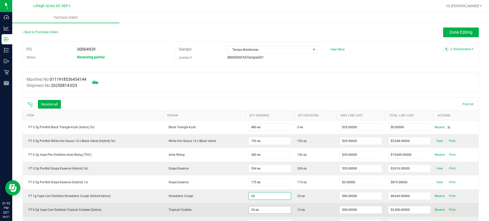
type input "24 ea"
type input "$2,160.00000"
type input "24"
click at [266, 210] on input "24" at bounding box center [270, 209] width 42 height 7
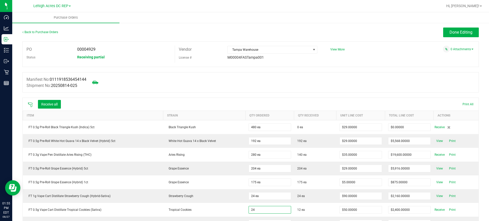
click at [266, 210] on input "24" at bounding box center [270, 209] width 42 height 7
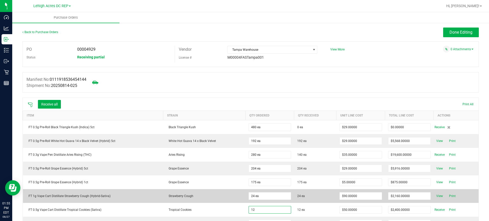
type input "12 ea"
type input "$600.00000"
click at [225, 202] on td "Strawberry Cough" at bounding box center [204, 196] width 82 height 14
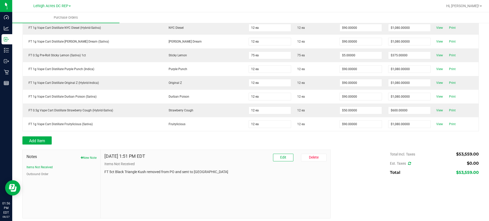
scroll to position [308, 0]
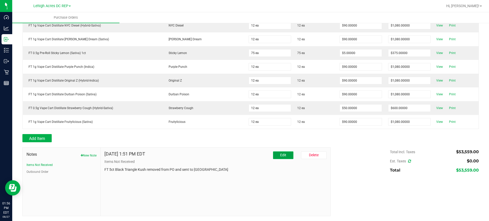
click at [287, 155] on button "Edit" at bounding box center [283, 155] width 20 height 8
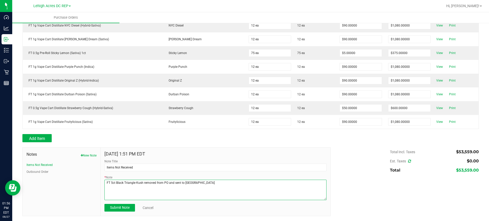
click at [111, 182] on textarea "* Note" at bounding box center [215, 190] width 222 height 20
type textarea "FT 1ct and 5ct Black Triangle Kush removed from PO and sent to [GEOGRAPHIC_DATA]"
click at [120, 210] on button "Submit Note" at bounding box center [119, 208] width 31 height 8
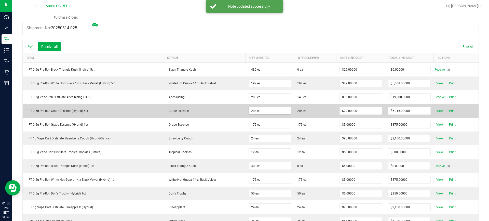
scroll to position [0, 0]
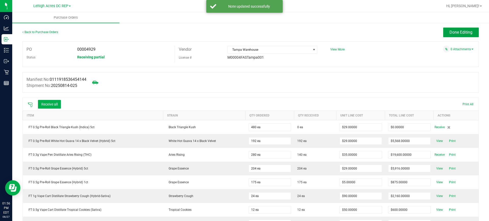
click at [451, 32] on span "Done Editing" at bounding box center [460, 32] width 23 height 5
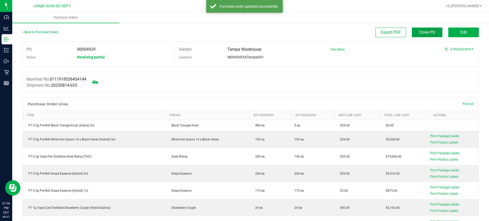
click at [428, 32] on span "Close PO" at bounding box center [427, 32] width 16 height 5
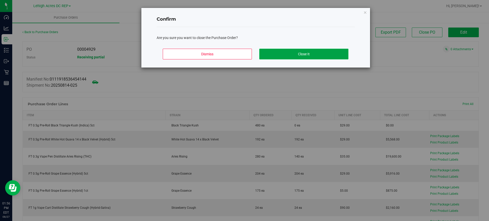
click at [333, 53] on button "Close It" at bounding box center [303, 54] width 89 height 11
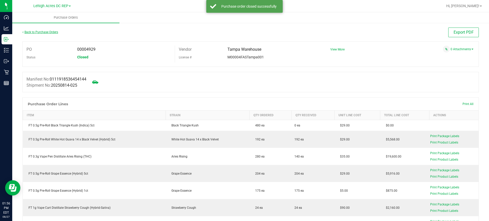
click at [55, 33] on link "Back to Purchase Orders" at bounding box center [40, 32] width 36 height 4
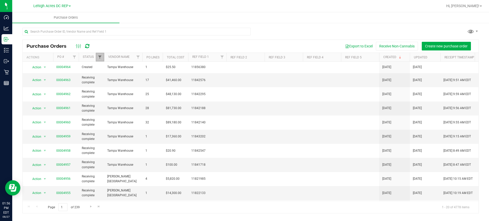
click at [102, 55] on span "Filter" at bounding box center [100, 57] width 4 height 4
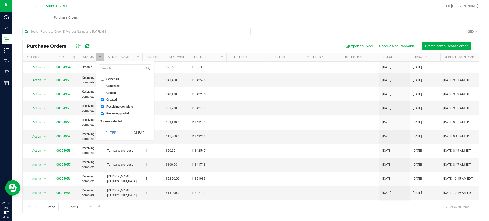
click at [106, 106] on label "Receiving complete" at bounding box center [117, 106] width 32 height 3
click at [104, 106] on input "Receiving complete" at bounding box center [102, 106] width 3 height 3
checkbox input "false"
click at [113, 131] on button "Filter" at bounding box center [111, 132] width 24 height 11
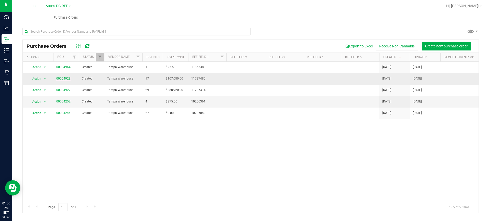
click at [63, 77] on link "00004928" at bounding box center [63, 79] width 14 height 4
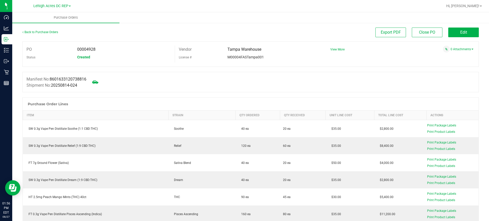
click at [459, 37] on div "Back to Purchase Orders Export PDF Close PO Edit" at bounding box center [250, 34] width 456 height 14
click at [459, 29] on button "Edit" at bounding box center [463, 32] width 31 height 10
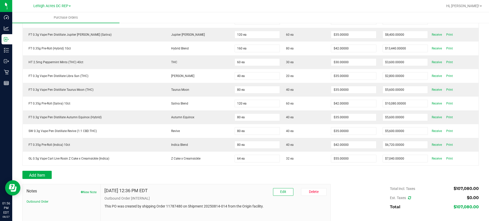
scroll to position [225, 0]
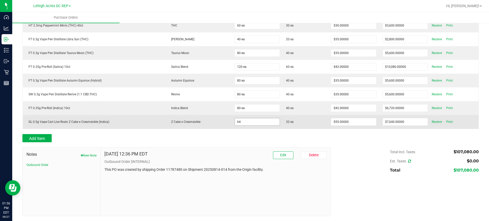
click at [258, 121] on input "64" at bounding box center [257, 121] width 45 height 7
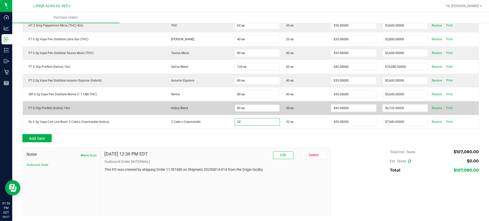
type input "32"
type input "80"
type input "32 ea"
type input "$1,760.00000"
click at [253, 107] on input "80" at bounding box center [257, 107] width 45 height 7
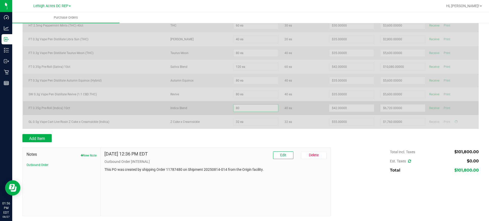
type input "4"
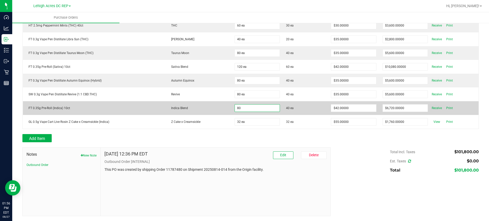
click at [253, 105] on input "80" at bounding box center [257, 107] width 45 height 7
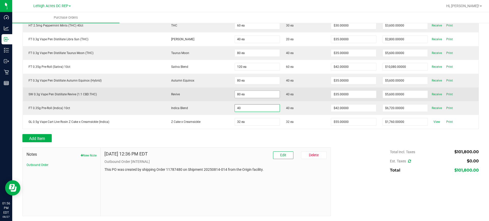
type input "40"
type input "80"
type input "40 ea"
type input "$1,680.00000"
click at [253, 96] on input "80" at bounding box center [257, 94] width 45 height 7
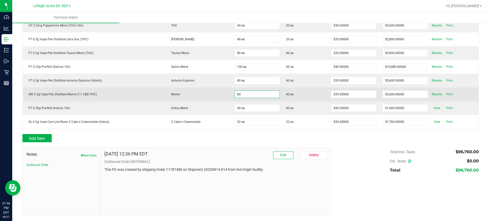
click at [256, 93] on input "80" at bounding box center [257, 94] width 45 height 7
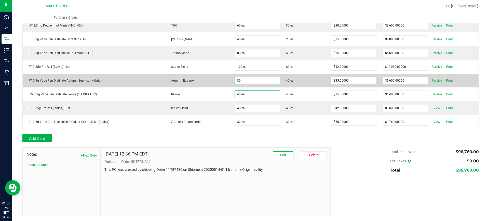
click at [255, 80] on input "80" at bounding box center [257, 80] width 45 height 7
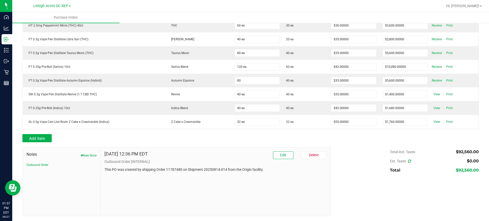
click at [254, 79] on input "80" at bounding box center [257, 80] width 45 height 7
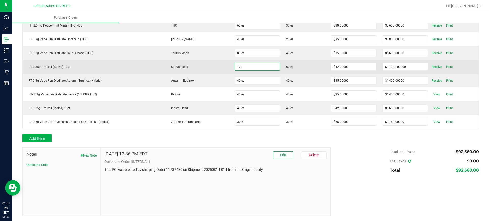
click at [250, 65] on input "120" at bounding box center [257, 66] width 45 height 7
click at [257, 65] on input "120" at bounding box center [257, 66] width 45 height 7
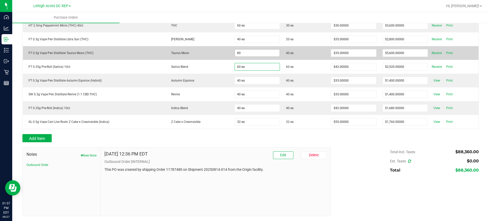
click at [266, 51] on input "80" at bounding box center [257, 52] width 45 height 7
click at [254, 52] on input "80" at bounding box center [257, 52] width 45 height 7
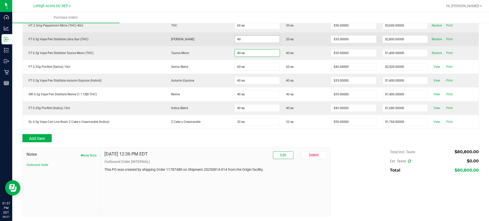
click at [249, 42] on input "40" at bounding box center [257, 39] width 45 height 7
click at [248, 39] on input "40" at bounding box center [257, 39] width 45 height 7
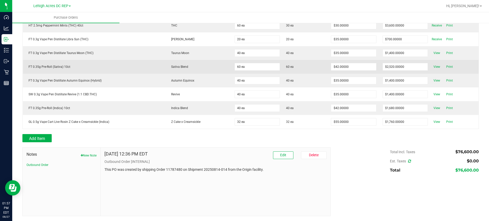
click at [196, 72] on td "Sativa Blend" at bounding box center [199, 67] width 66 height 14
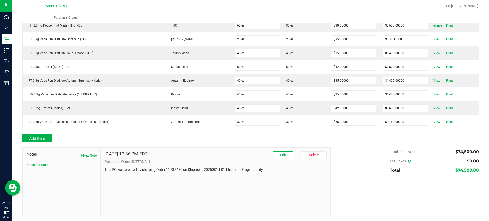
click at [235, 22] on ul "Purchase Orders" at bounding box center [256, 17] width 489 height 11
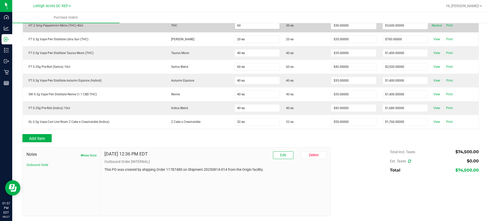
click at [235, 26] on input "60" at bounding box center [257, 25] width 45 height 7
click at [211, 27] on td "THC" at bounding box center [199, 26] width 66 height 14
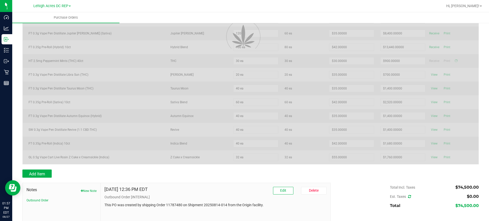
scroll to position [149, 0]
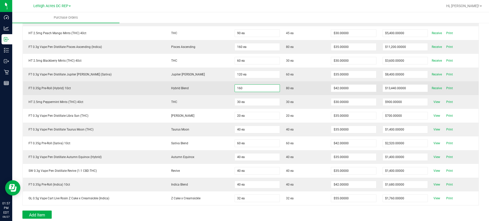
click at [257, 88] on input "160" at bounding box center [257, 88] width 45 height 7
click at [220, 85] on td "Hybrid Blend" at bounding box center [199, 88] width 66 height 14
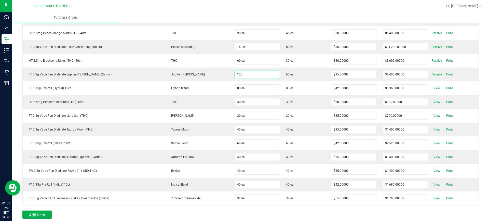
click at [241, 74] on input "120" at bounding box center [257, 74] width 45 height 7
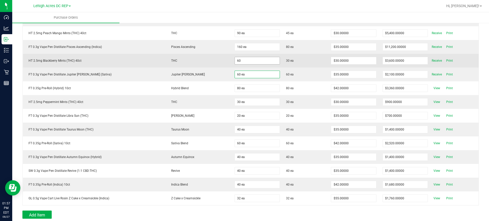
click at [239, 59] on input "60" at bounding box center [257, 60] width 45 height 7
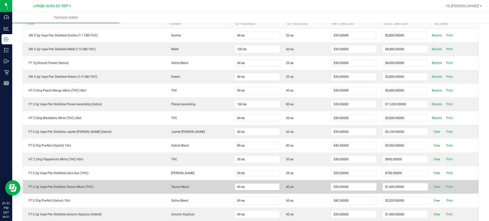
scroll to position [47, 0]
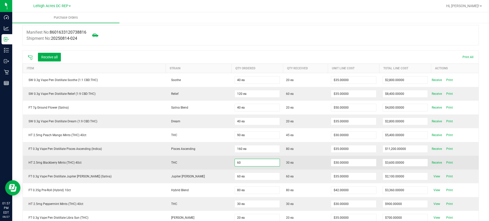
click at [246, 163] on input "60" at bounding box center [257, 162] width 45 height 7
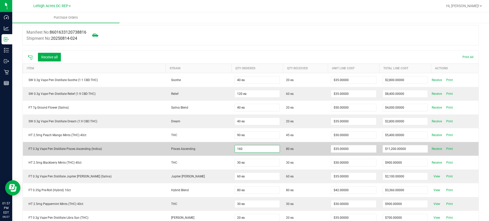
click at [246, 149] on input "160" at bounding box center [257, 148] width 45 height 7
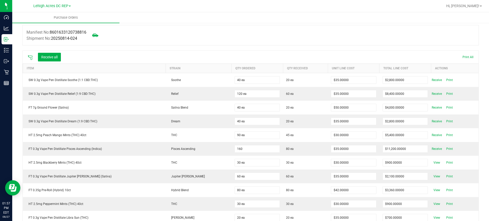
click at [246, 149] on input "160" at bounding box center [257, 148] width 45 height 7
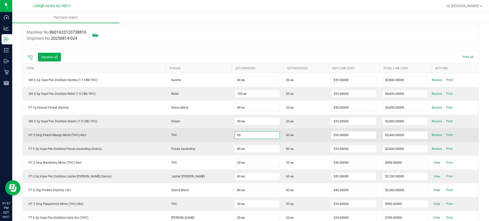
click at [246, 135] on input "90" at bounding box center [257, 134] width 45 height 7
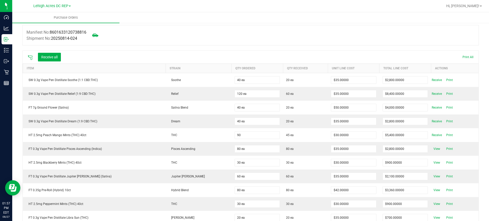
click at [246, 135] on input "90" at bounding box center [257, 134] width 45 height 7
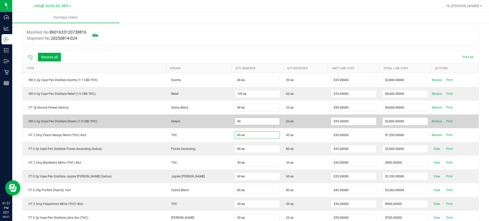
click at [243, 119] on input "40" at bounding box center [257, 121] width 45 height 7
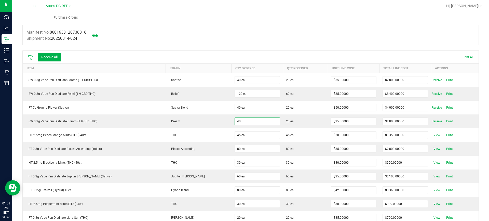
click at [241, 122] on input "40" at bounding box center [257, 121] width 45 height 7
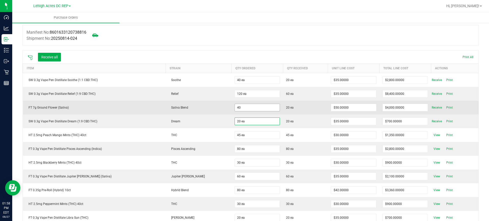
click at [242, 109] on input "40" at bounding box center [257, 107] width 45 height 7
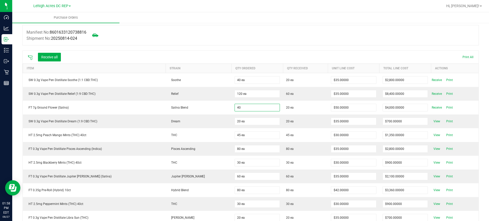
click at [244, 107] on input "40" at bounding box center [257, 107] width 45 height 7
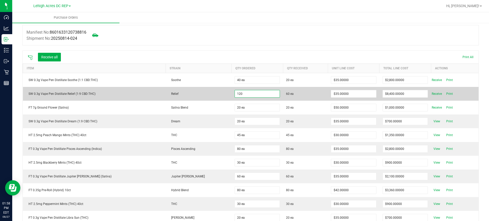
click at [244, 94] on input "120" at bounding box center [257, 93] width 45 height 7
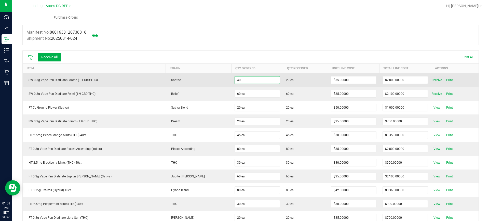
click at [246, 80] on input "40" at bounding box center [257, 79] width 45 height 7
click at [246, 81] on input "40" at bounding box center [257, 79] width 45 height 7
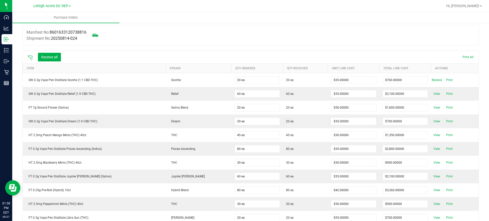
click at [273, 47] on div at bounding box center [250, 47] width 456 height 5
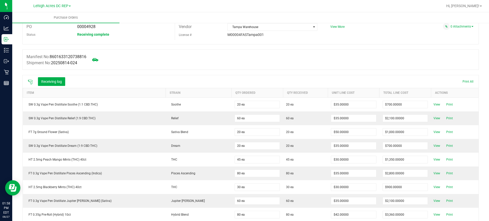
scroll to position [0, 0]
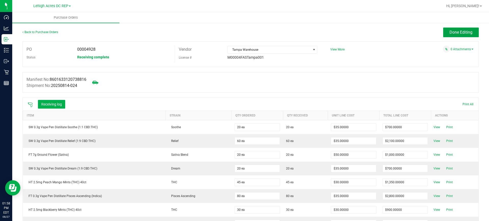
click at [464, 31] on span "Done Editing" at bounding box center [460, 32] width 23 height 5
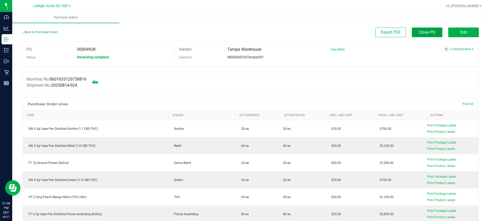
click at [425, 33] on span "Close PO" at bounding box center [427, 32] width 16 height 5
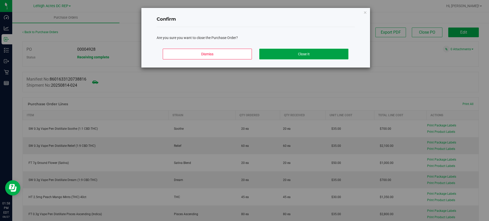
click at [332, 54] on button "Close It" at bounding box center [303, 54] width 89 height 11
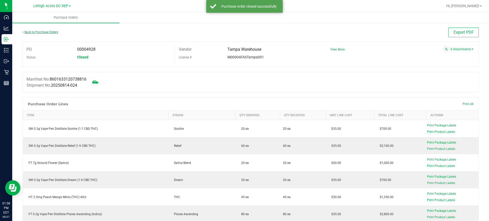
click at [47, 33] on link "Back to Purchase Orders" at bounding box center [40, 32] width 36 height 4
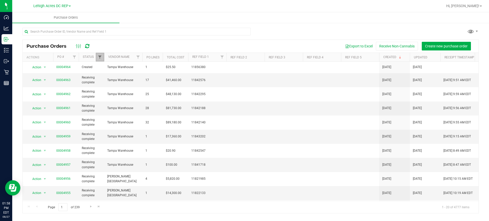
click at [98, 57] on span "Filter" at bounding box center [100, 57] width 4 height 4
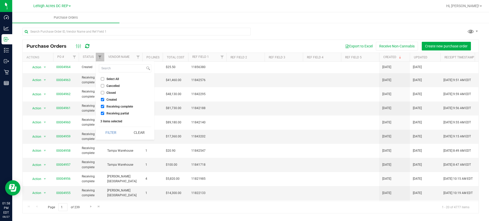
click at [111, 105] on span "Receiving complete" at bounding box center [119, 106] width 26 height 3
click at [104, 105] on input "Receiving complete" at bounding box center [102, 106] width 3 height 3
click at [111, 132] on button "Filter" at bounding box center [111, 132] width 24 height 11
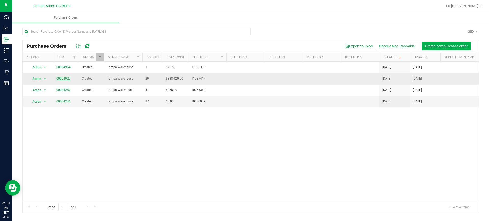
click at [63, 77] on link "00004927" at bounding box center [63, 79] width 14 height 4
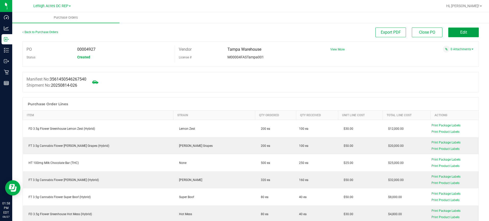
click at [460, 31] on span "Edit" at bounding box center [463, 32] width 7 height 5
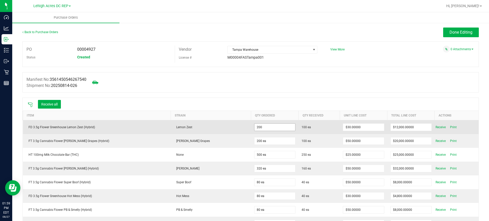
click at [274, 127] on input "200" at bounding box center [274, 126] width 41 height 7
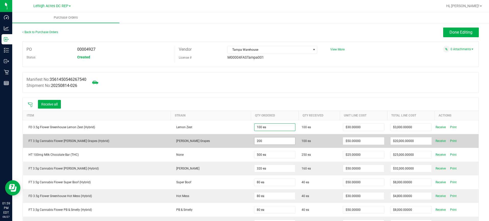
click at [261, 141] on input "200" at bounding box center [274, 140] width 41 height 7
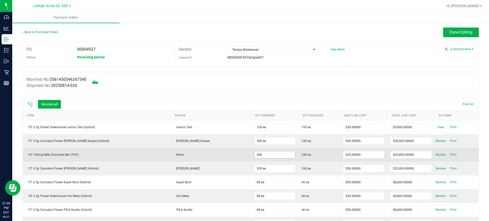
click at [260, 154] on input "500" at bounding box center [274, 154] width 41 height 7
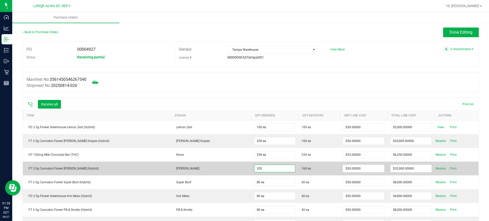
click at [259, 169] on input "320" at bounding box center [274, 168] width 41 height 7
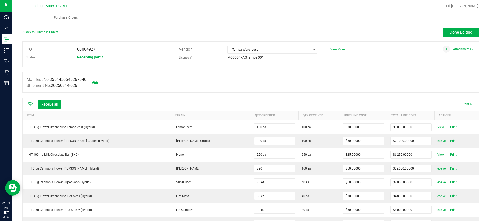
click at [261, 169] on input "320" at bounding box center [274, 168] width 41 height 7
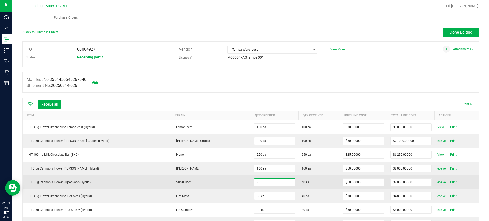
click at [262, 180] on input "80" at bounding box center [274, 181] width 41 height 7
drag, startPoint x: 262, startPoint y: 180, endPoint x: 265, endPoint y: 179, distance: 2.8
click at [263, 180] on input "80" at bounding box center [274, 181] width 41 height 7
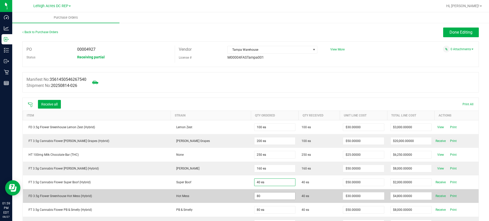
click at [265, 196] on input "80" at bounding box center [274, 195] width 41 height 7
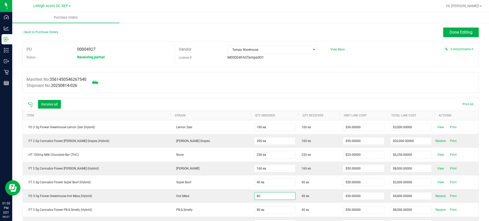
click at [265, 196] on input "80" at bounding box center [274, 195] width 41 height 7
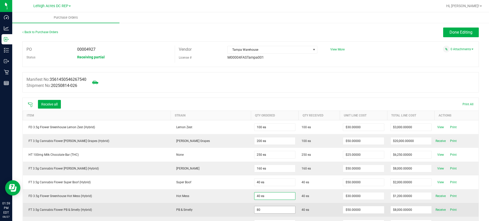
click at [262, 209] on input "80" at bounding box center [274, 209] width 41 height 7
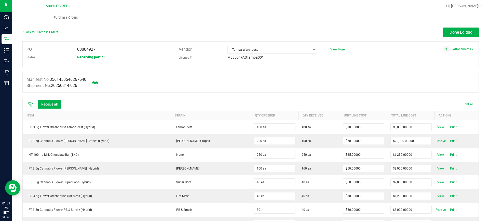
click at [262, 209] on input "80" at bounding box center [274, 209] width 41 height 7
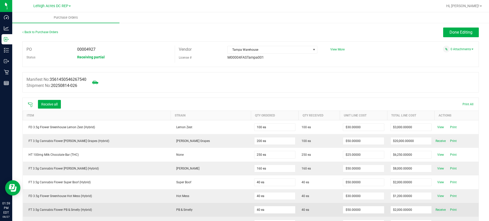
click at [231, 206] on td "PB & Smelly" at bounding box center [211, 210] width 80 height 14
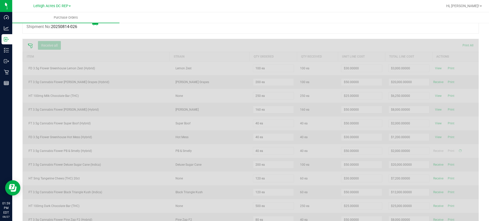
scroll to position [76, 0]
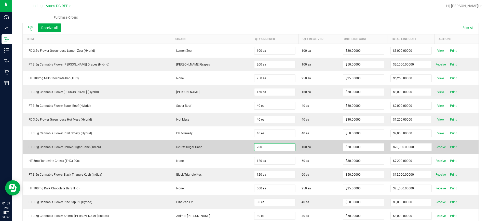
click at [281, 145] on input "200" at bounding box center [274, 146] width 41 height 7
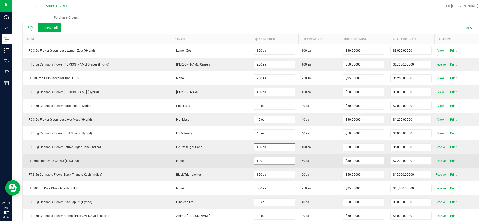
click at [275, 164] on input "120" at bounding box center [274, 160] width 41 height 7
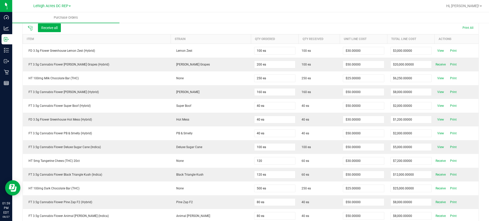
click at [274, 161] on input "120" at bounding box center [274, 160] width 41 height 7
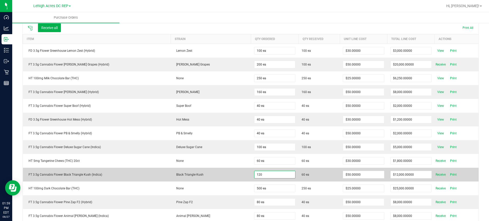
click at [273, 172] on input "120" at bounding box center [274, 174] width 41 height 7
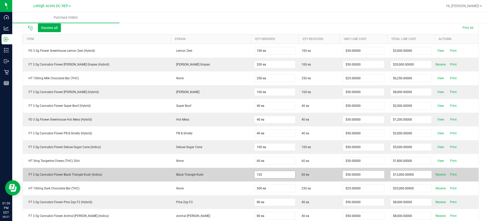
click at [272, 173] on input "120" at bounding box center [274, 174] width 41 height 7
click at [272, 174] on input "120" at bounding box center [274, 174] width 41 height 7
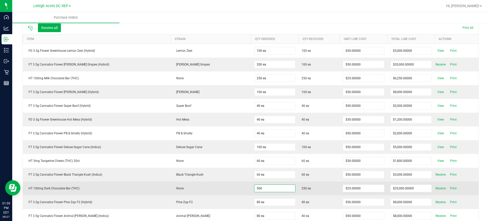
click at [270, 185] on input "500" at bounding box center [274, 188] width 41 height 7
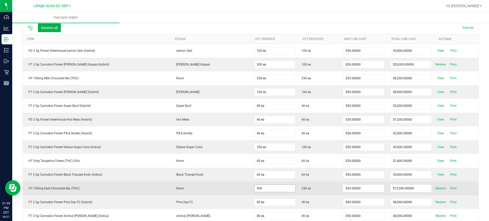
click at [269, 189] on input "500" at bounding box center [274, 188] width 41 height 7
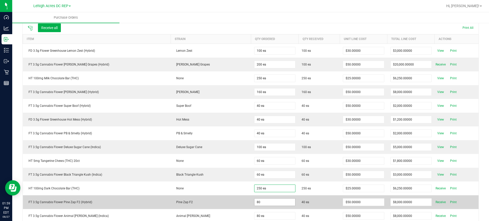
click at [268, 204] on input "80" at bounding box center [274, 201] width 41 height 7
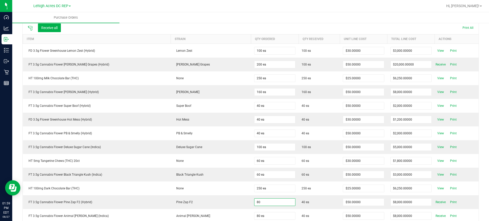
click at [265, 201] on input "80" at bounding box center [274, 201] width 41 height 7
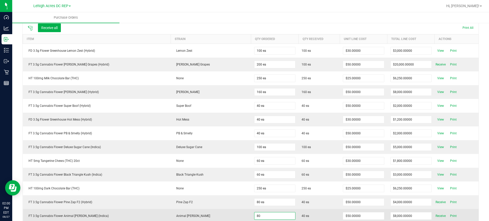
click at [263, 214] on input "80" at bounding box center [274, 215] width 41 height 7
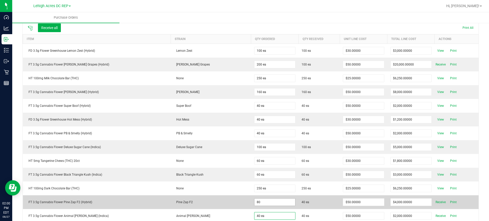
click at [268, 202] on input "80" at bounding box center [274, 201] width 41 height 7
click at [269, 201] on input "80" at bounding box center [274, 201] width 41 height 7
click at [225, 198] on td "Pine Zap F2" at bounding box center [211, 202] width 80 height 14
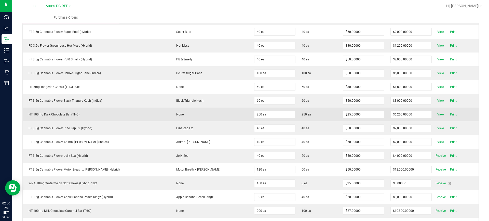
scroll to position [153, 0]
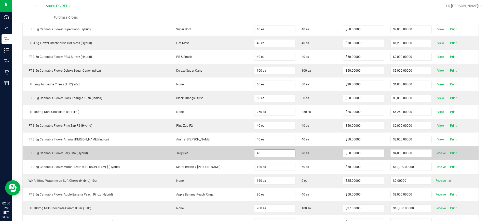
click at [271, 156] on input "40" at bounding box center [274, 152] width 41 height 7
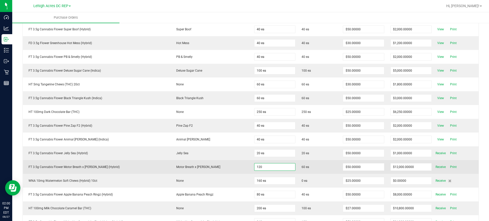
click at [266, 169] on input "120" at bounding box center [274, 166] width 41 height 7
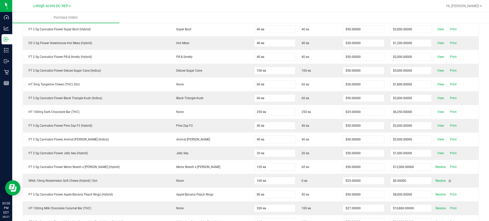
scroll to position [359, 0]
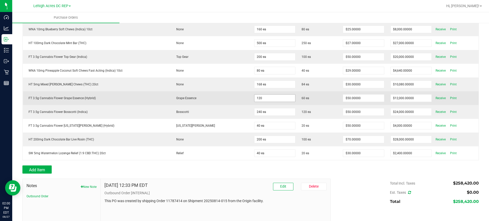
click at [272, 99] on input "120" at bounding box center [274, 97] width 41 height 7
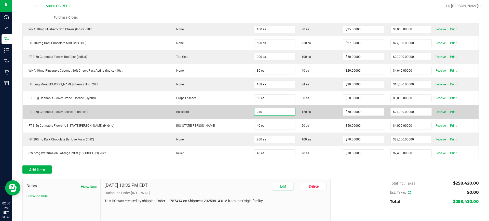
click at [264, 111] on input "240" at bounding box center [274, 111] width 41 height 7
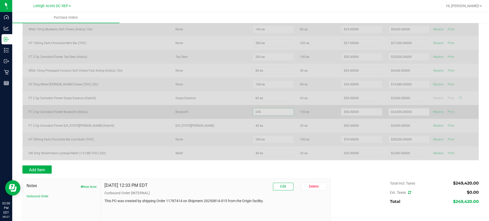
scroll to position [390, 0]
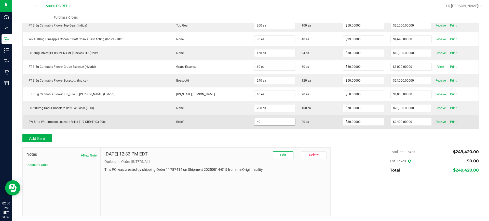
click at [260, 122] on input "40" at bounding box center [274, 121] width 41 height 7
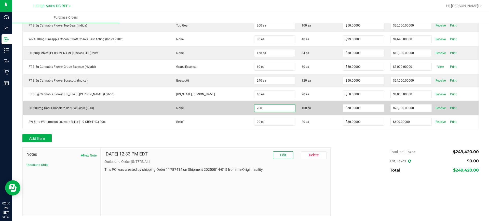
click at [265, 107] on input "200" at bounding box center [274, 107] width 41 height 7
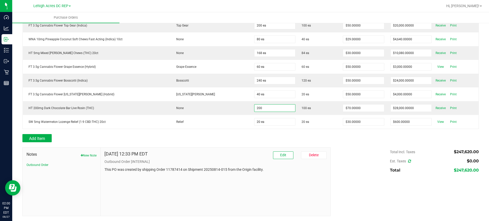
click at [265, 107] on input "200" at bounding box center [274, 107] width 41 height 7
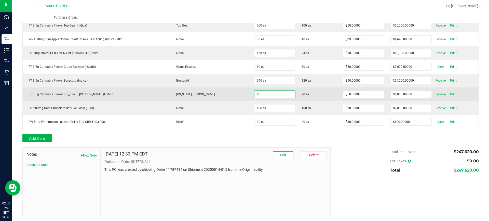
click at [271, 94] on input "40" at bounding box center [274, 94] width 41 height 7
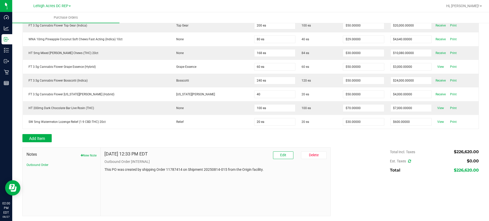
click at [271, 94] on input "40" at bounding box center [274, 94] width 41 height 7
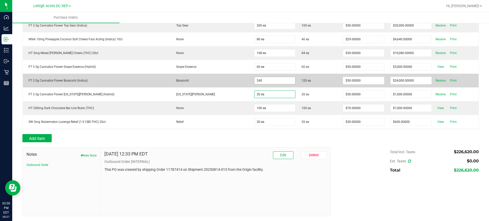
click at [264, 77] on input "240" at bounding box center [274, 80] width 41 height 7
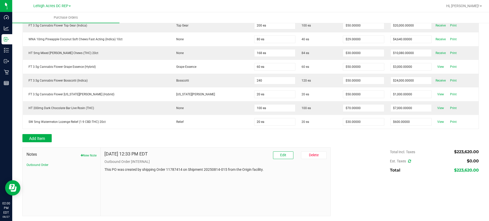
click at [261, 80] on input "240" at bounding box center [274, 80] width 41 height 7
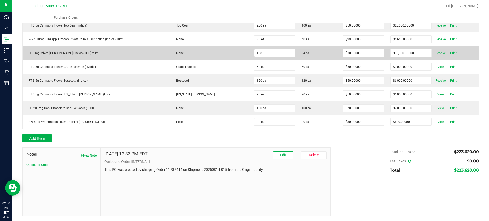
click at [268, 50] on input "168" at bounding box center [274, 52] width 41 height 7
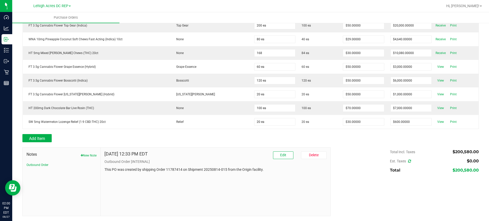
click at [264, 53] on input "168" at bounding box center [274, 52] width 41 height 7
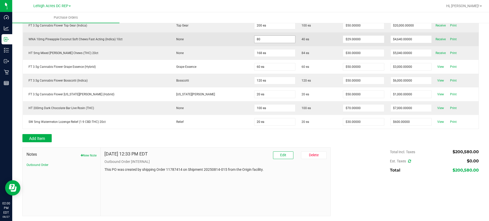
click at [271, 40] on input "80" at bounding box center [274, 39] width 41 height 7
click at [266, 40] on input "80" at bounding box center [274, 39] width 41 height 7
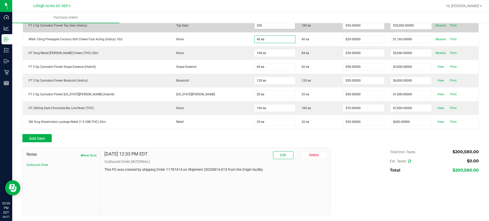
click at [271, 25] on input "200" at bounding box center [274, 25] width 41 height 7
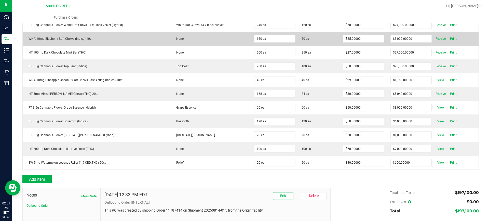
scroll to position [288, 0]
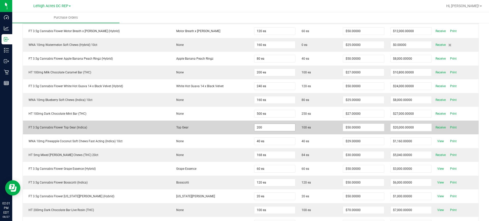
click at [263, 129] on input "200" at bounding box center [274, 127] width 41 height 7
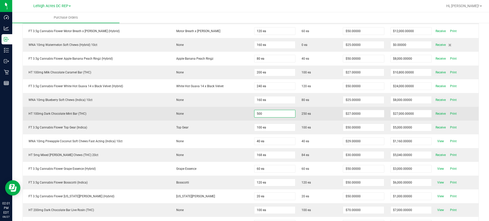
click at [265, 116] on input "500" at bounding box center [274, 113] width 41 height 7
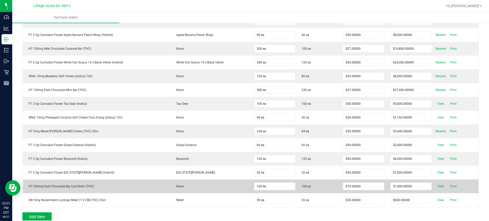
scroll to position [263, 0]
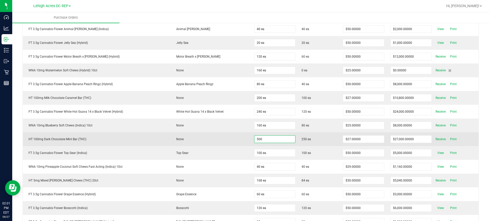
click at [266, 140] on input "500" at bounding box center [274, 138] width 41 height 7
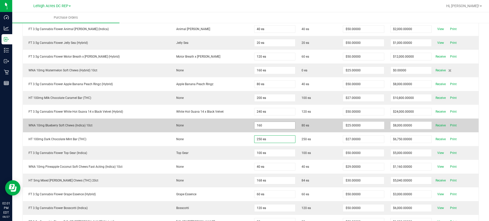
click at [270, 122] on input "160" at bounding box center [274, 125] width 41 height 7
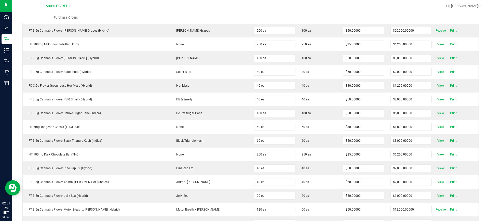
scroll to position [161, 0]
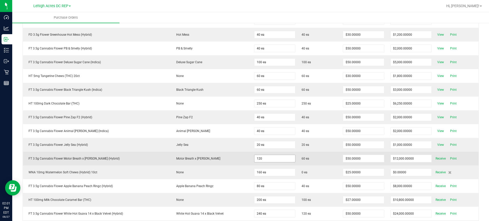
click at [264, 157] on input "120" at bounding box center [274, 158] width 41 height 7
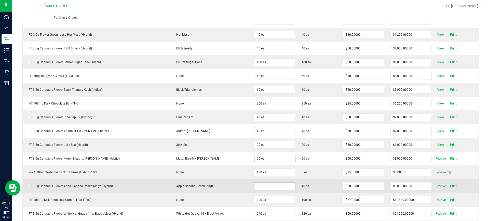
click at [265, 186] on input "80" at bounding box center [274, 185] width 41 height 7
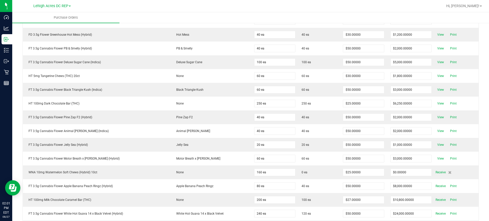
scroll to position [340, 0]
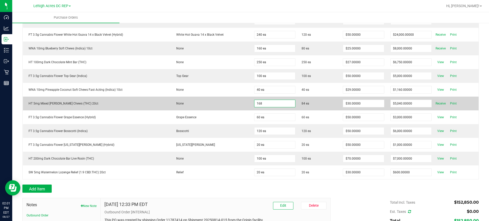
click at [270, 101] on input "168" at bounding box center [274, 103] width 41 height 7
click at [219, 103] on td "None" at bounding box center [211, 104] width 80 height 14
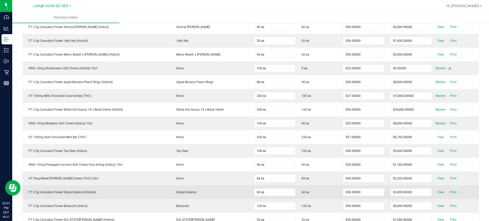
scroll to position [264, 0]
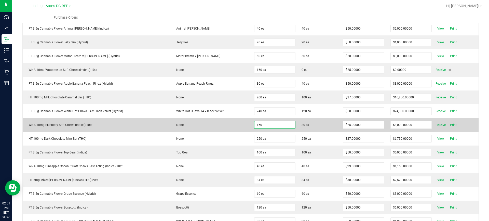
click at [271, 125] on input "160" at bounding box center [274, 124] width 41 height 7
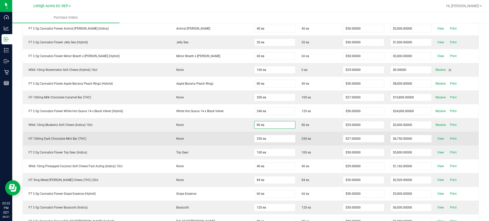
click at [238, 145] on td "None" at bounding box center [211, 139] width 80 height 14
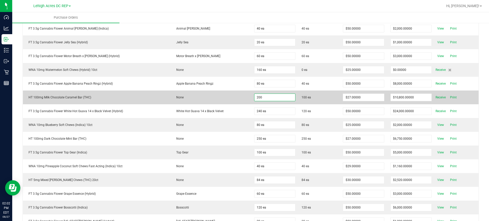
click at [258, 96] on input "200" at bounding box center [274, 97] width 41 height 7
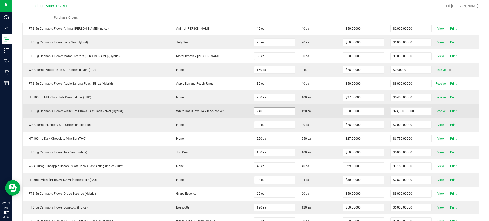
click at [264, 110] on input "240" at bounding box center [274, 110] width 41 height 7
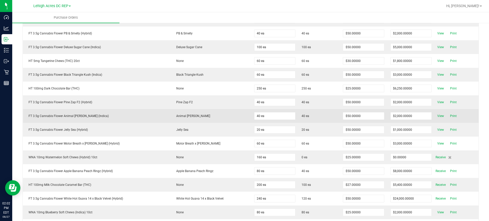
scroll to position [178, 0]
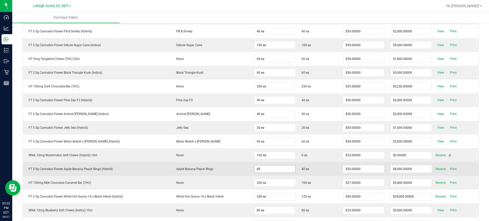
click at [274, 170] on input "80" at bounding box center [274, 168] width 41 height 7
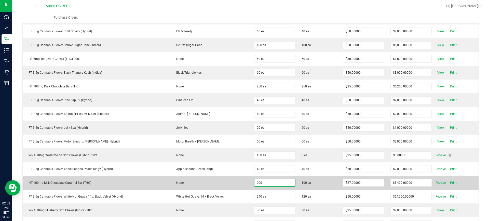
click at [274, 182] on input "200" at bounding box center [274, 182] width 41 height 7
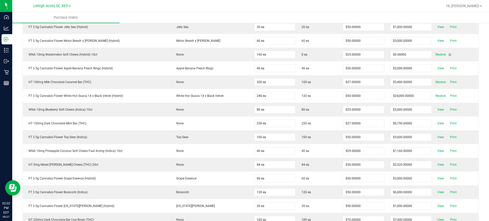
scroll to position [216, 0]
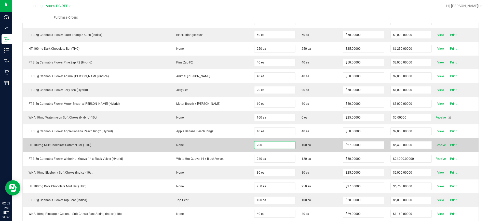
click at [256, 148] on input "200" at bounding box center [274, 144] width 41 height 7
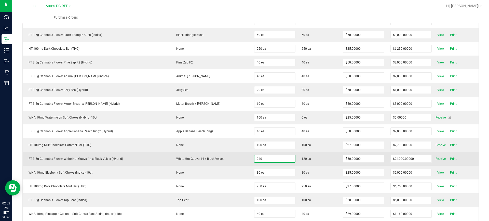
click at [259, 157] on input "240" at bounding box center [274, 158] width 41 height 7
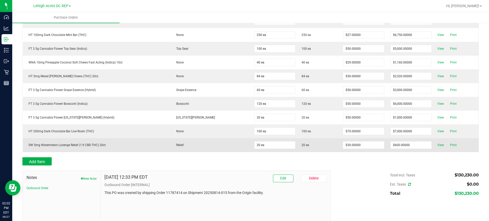
scroll to position [240, 0]
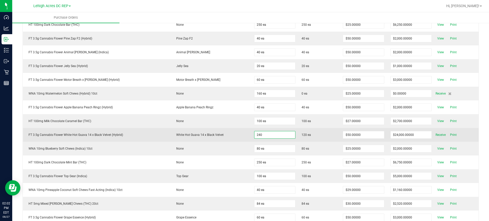
click at [264, 132] on input "240" at bounding box center [274, 134] width 41 height 7
click at [238, 135] on td "White Hot Guava 14 x Black Velvet" at bounding box center [211, 135] width 80 height 14
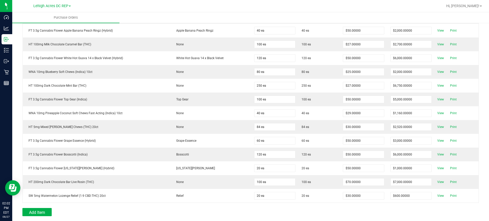
scroll to position [382, 0]
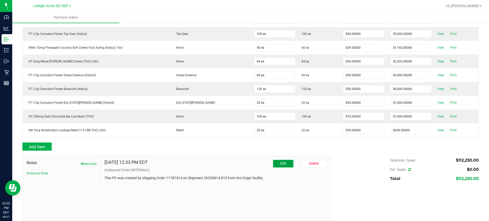
click at [280, 163] on span "Edit" at bounding box center [283, 163] width 6 height 4
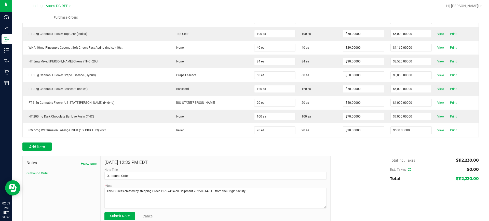
click at [89, 164] on button "New Note" at bounding box center [89, 163] width 16 height 5
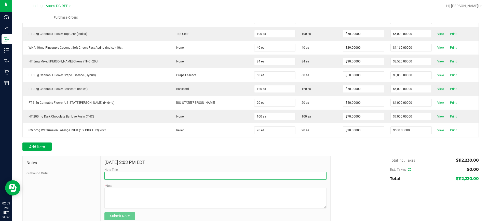
click at [113, 178] on input "Note Title" at bounding box center [215, 176] width 222 height 8
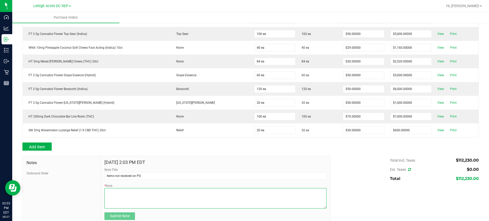
click at [116, 195] on textarea "* Note" at bounding box center [215, 198] width 222 height 20
click at [154, 192] on textarea "* Note" at bounding box center [215, 198] width 222 height 20
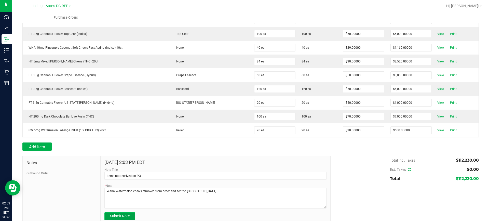
click at [119, 214] on span "Submit Note" at bounding box center [120, 216] width 20 height 4
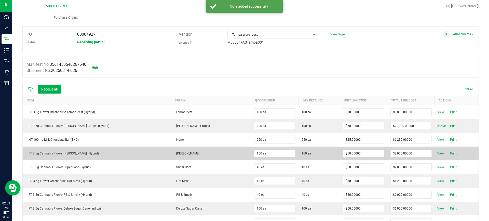
scroll to position [0, 0]
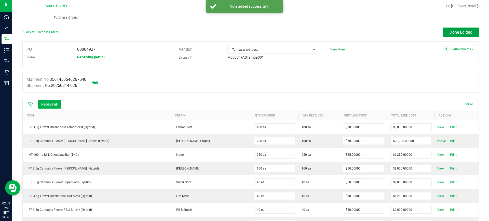
click at [459, 32] on span "Done Editing" at bounding box center [460, 32] width 23 height 5
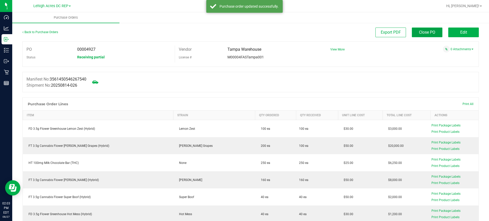
click at [427, 32] on span "Close PO" at bounding box center [427, 32] width 16 height 5
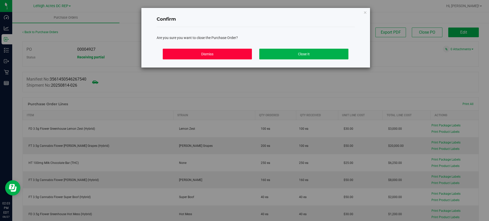
click at [229, 53] on button "Dismiss" at bounding box center [207, 54] width 89 height 11
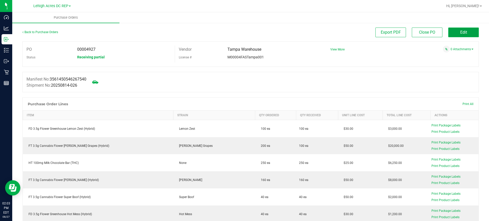
click at [466, 33] on button "Edit" at bounding box center [463, 32] width 31 height 10
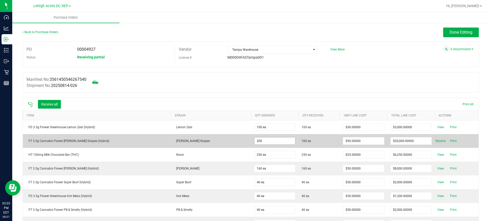
click at [265, 140] on input "200" at bounding box center [274, 140] width 41 height 7
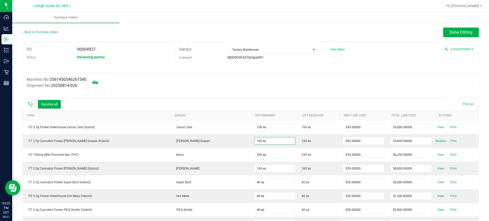
click at [357, 79] on div "Manifest No: 3561450546267540 Shipment No: 20250814-026" at bounding box center [250, 82] width 456 height 20
click at [449, 33] on span "Done Editing" at bounding box center [460, 32] width 23 height 5
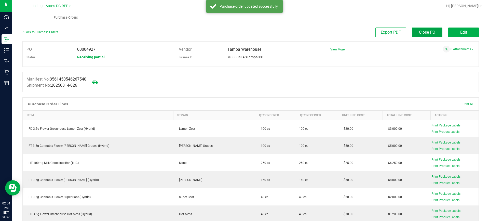
click at [412, 36] on button "Close PO" at bounding box center [427, 32] width 31 height 10
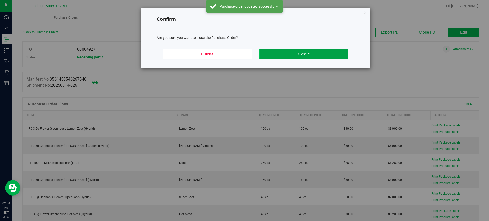
click at [324, 54] on button "Close It" at bounding box center [303, 54] width 89 height 11
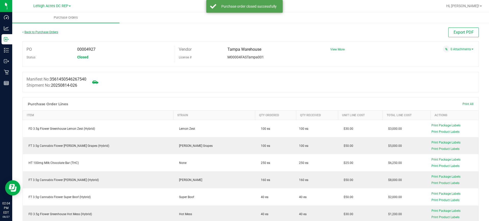
click at [48, 32] on link "Back to Purchase Orders" at bounding box center [40, 32] width 36 height 4
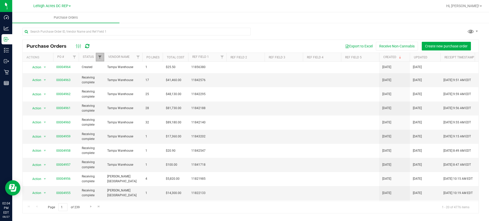
click at [102, 56] on span "Filter" at bounding box center [100, 57] width 4 height 4
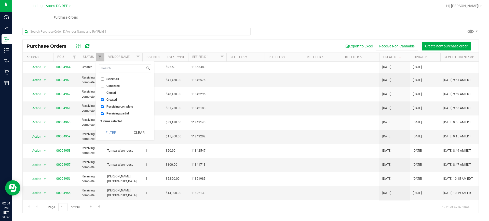
click at [119, 105] on span "Receiving complete" at bounding box center [119, 106] width 26 height 3
click at [104, 105] on input "Receiving complete" at bounding box center [102, 106] width 3 height 3
click at [113, 133] on button "Filter" at bounding box center [111, 132] width 24 height 11
